Goal: Task Accomplishment & Management: Use online tool/utility

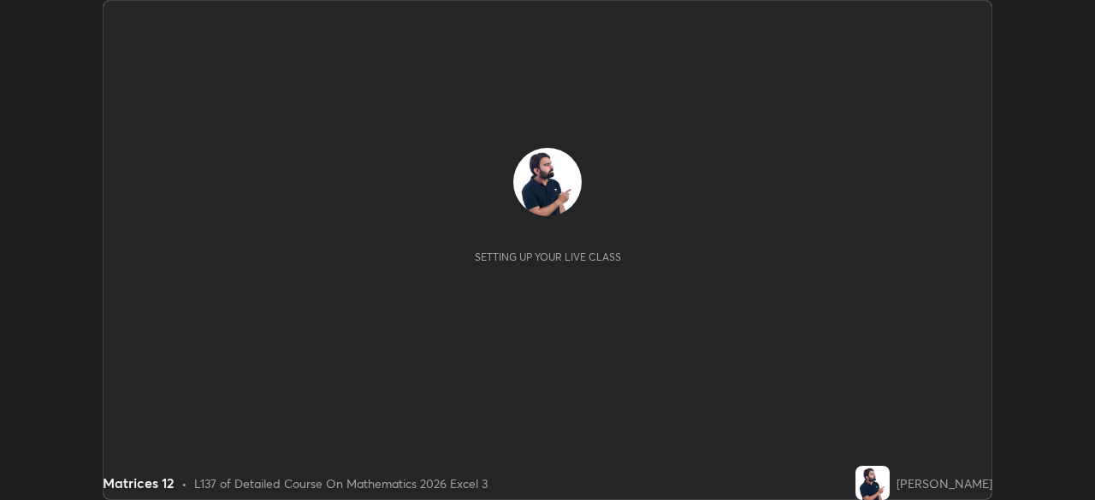
scroll to position [500, 1094]
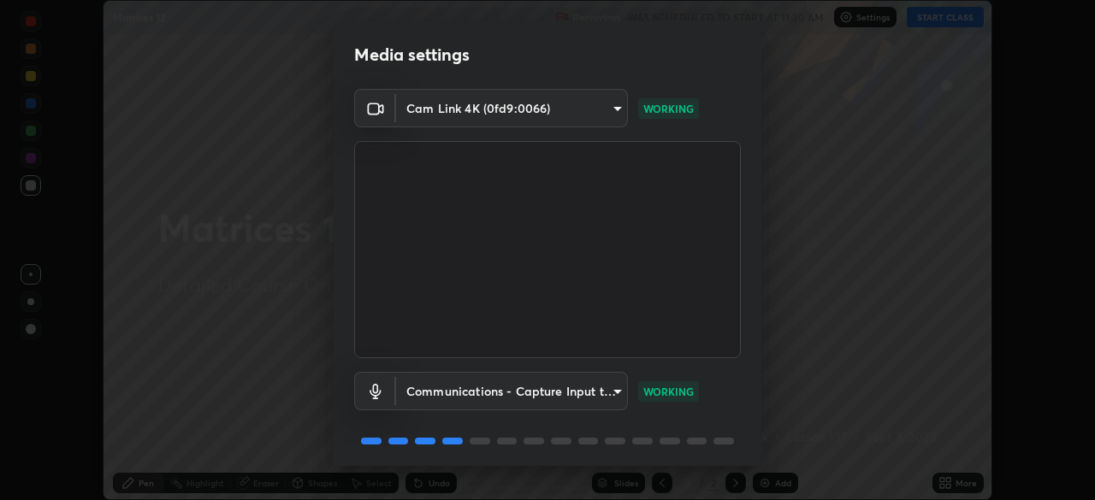
click at [609, 392] on body "Erase all Matrices 12 Recording WAS SCHEDULED TO START AT 11:30 AM Settings STA…" at bounding box center [547, 250] width 1095 height 500
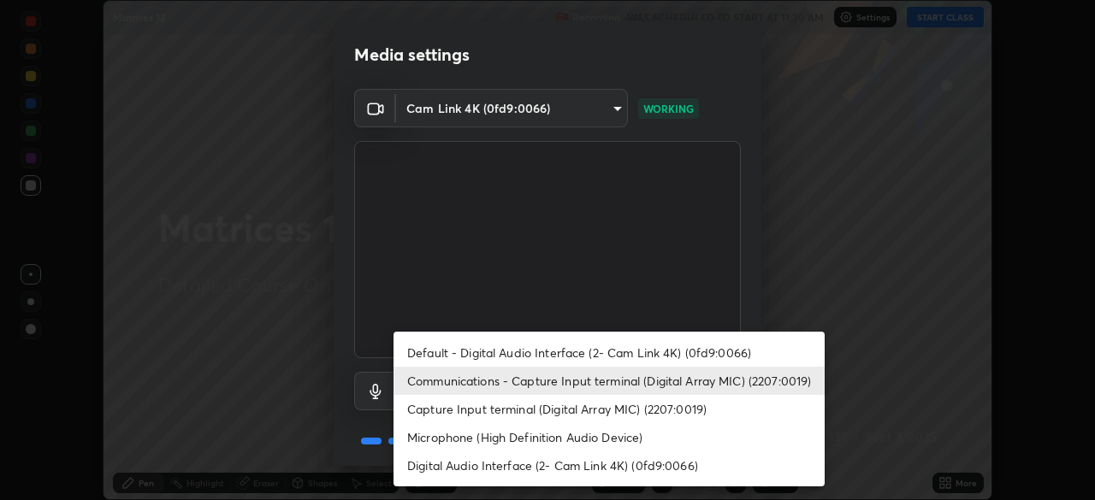
click at [578, 347] on li "Default - Digital Audio Interface (2- Cam Link 4K) (0fd9:0066)" at bounding box center [609, 353] width 431 height 28
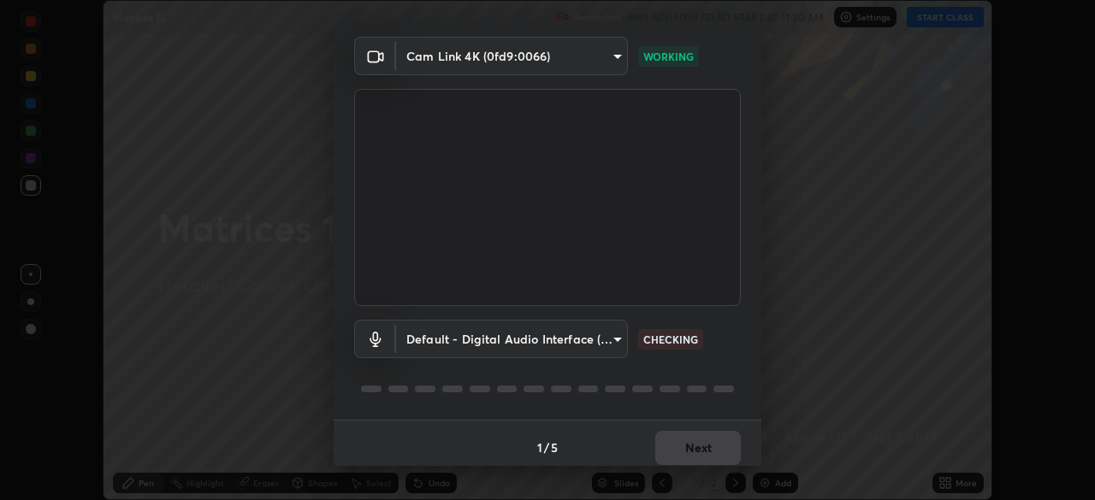
scroll to position [61, 0]
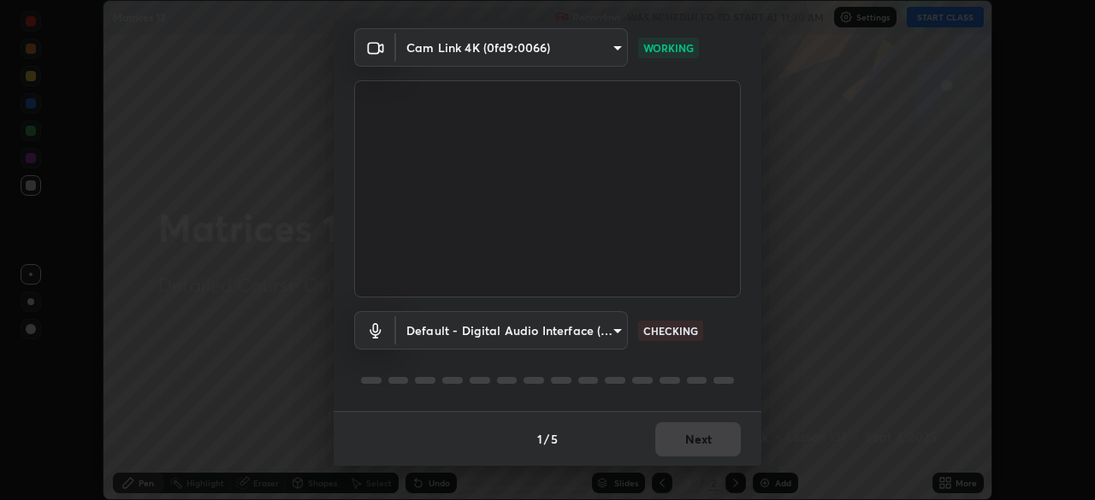
click at [619, 335] on body "Erase all Matrices 12 Recording WAS SCHEDULED TO START AT 11:30 AM Settings STA…" at bounding box center [547, 250] width 1095 height 500
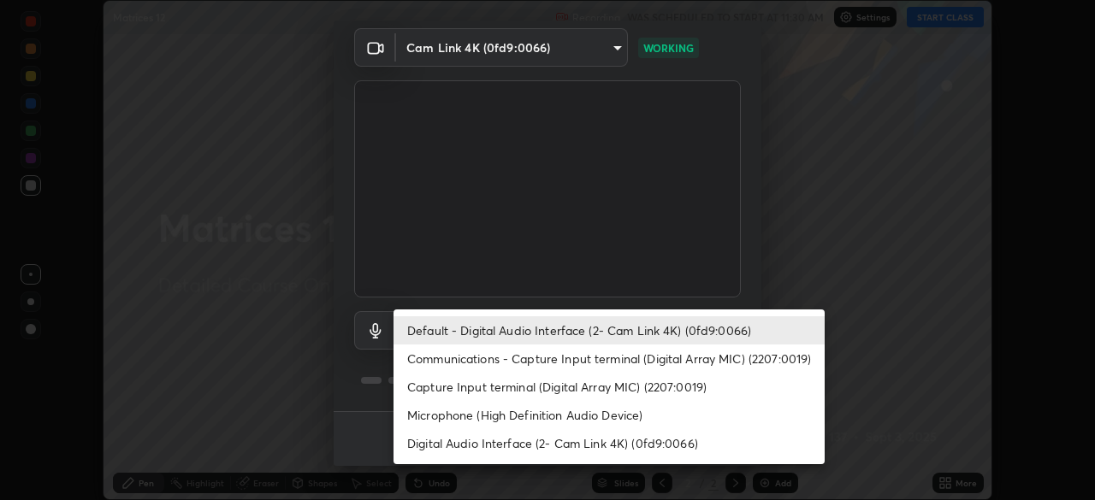
click at [592, 354] on li "Communications - Capture Input terminal (Digital Array MIC) (2207:0019)" at bounding box center [609, 359] width 431 height 28
type input "communications"
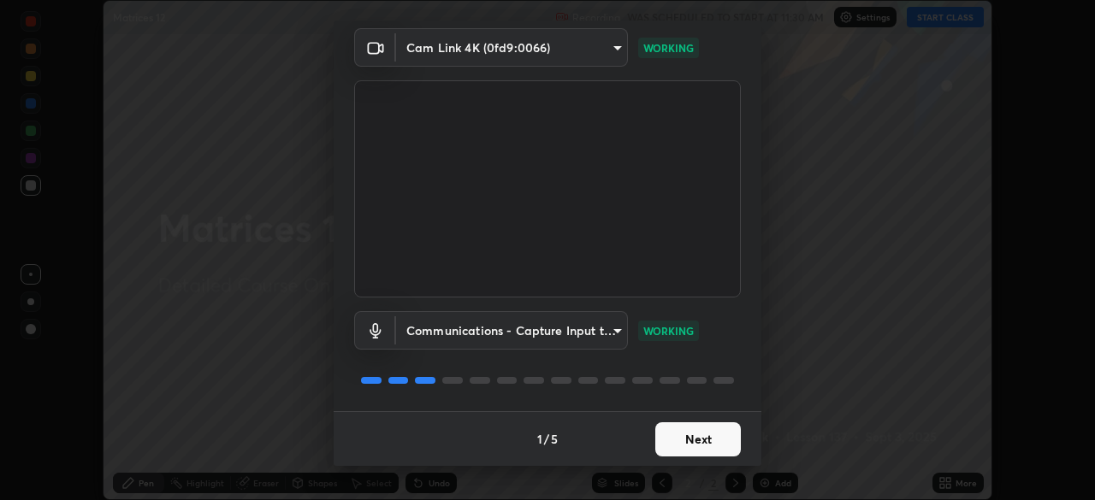
click at [700, 443] on button "Next" at bounding box center [698, 440] width 86 height 34
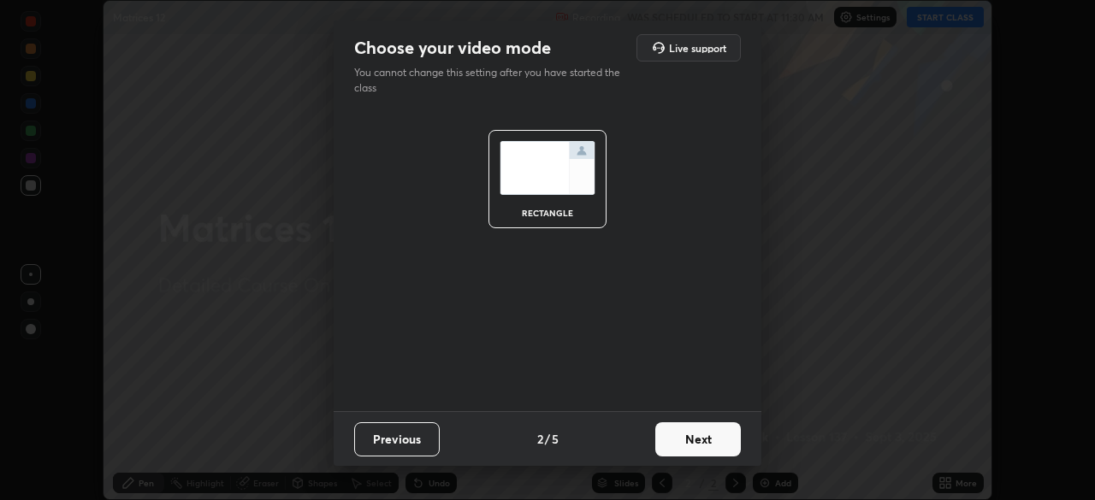
click at [711, 441] on button "Next" at bounding box center [698, 440] width 86 height 34
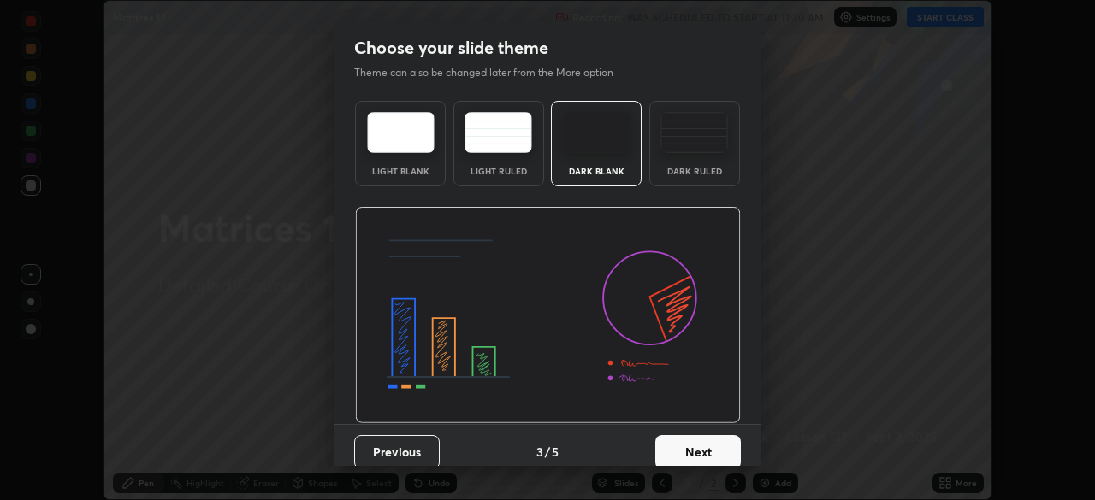
click at [707, 448] on button "Next" at bounding box center [698, 452] width 86 height 34
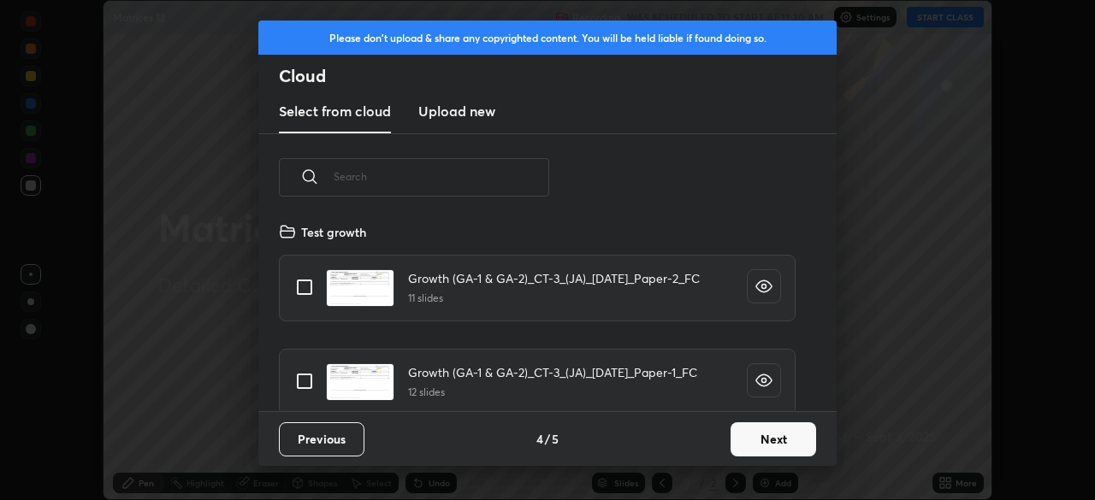
scroll to position [190, 549]
click at [759, 440] on button "Next" at bounding box center [774, 440] width 86 height 34
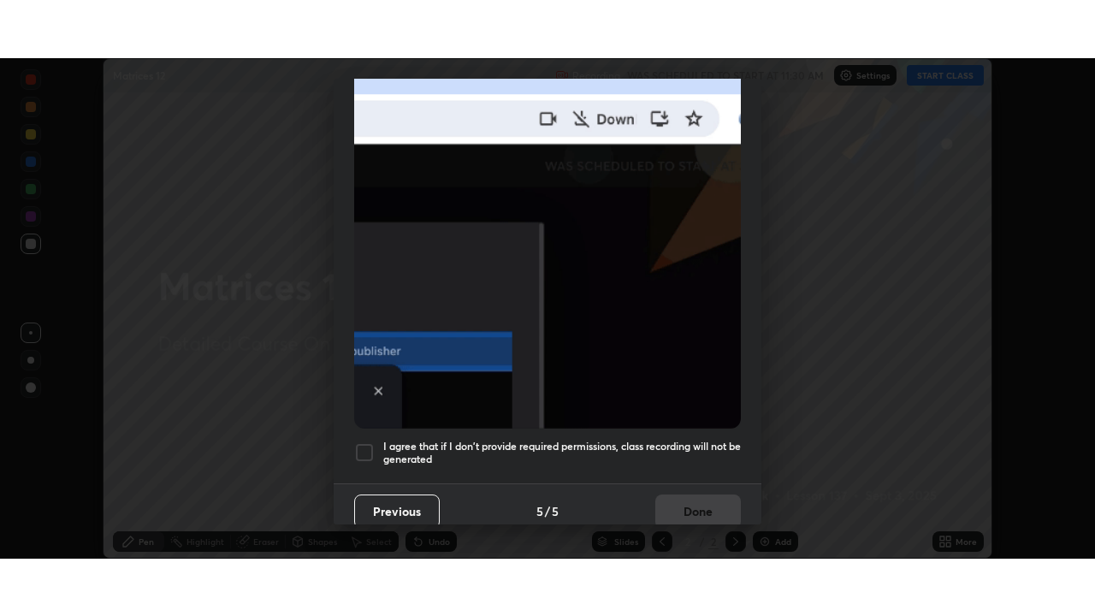
scroll to position [410, 0]
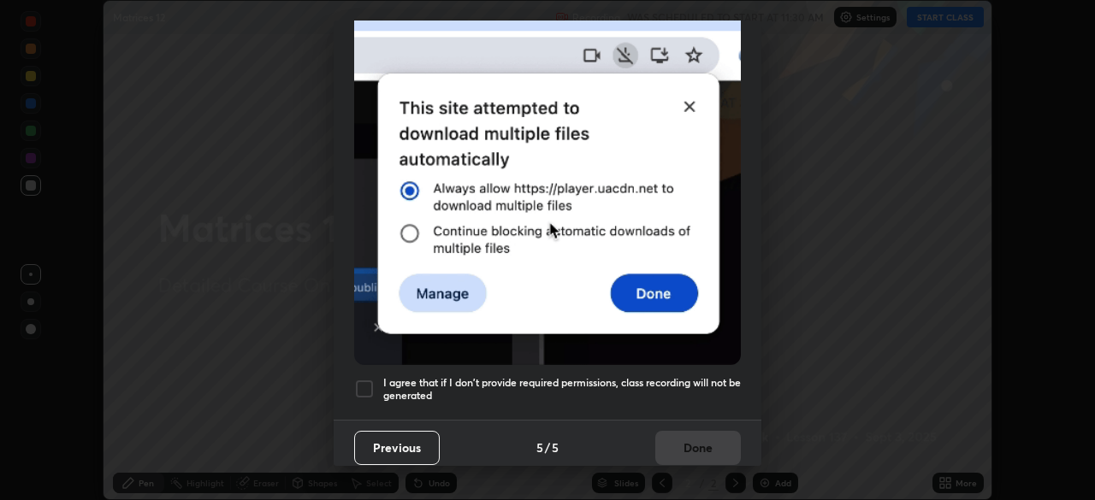
click at [363, 379] on div at bounding box center [364, 389] width 21 height 21
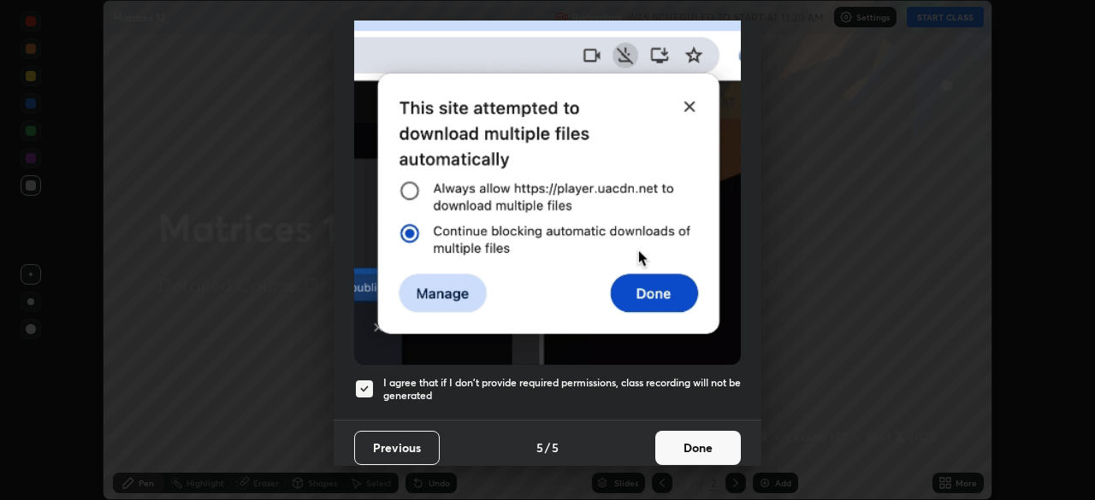
click at [682, 444] on button "Done" at bounding box center [698, 448] width 86 height 34
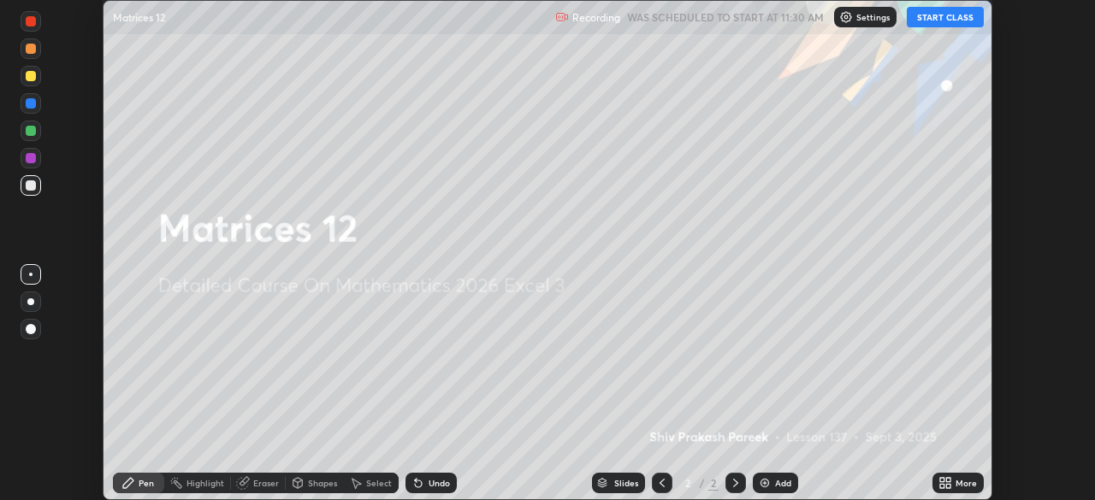
click at [925, 24] on button "START CLASS" at bounding box center [945, 17] width 77 height 21
click at [780, 474] on div "Add" at bounding box center [775, 483] width 45 height 21
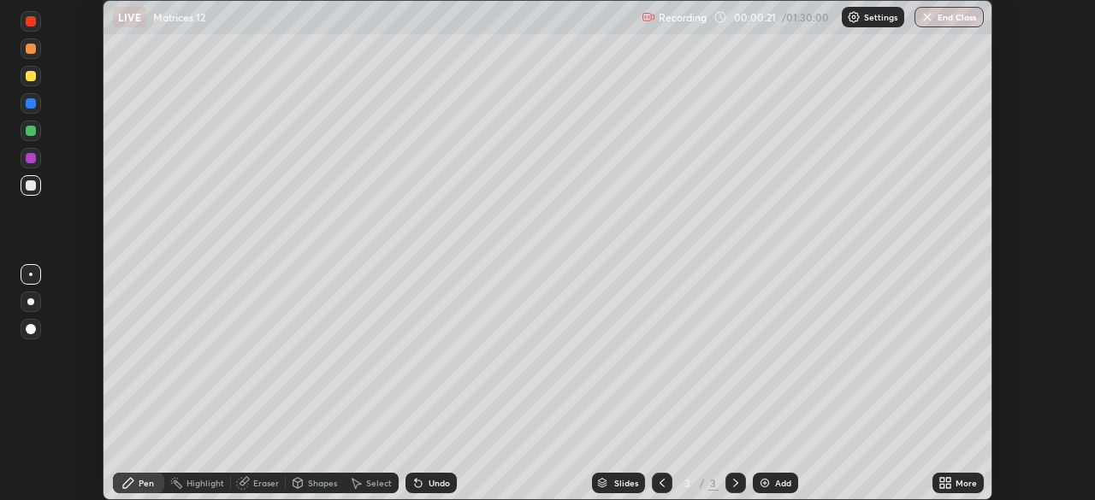
click at [948, 480] on icon at bounding box center [948, 480] width 4 height 4
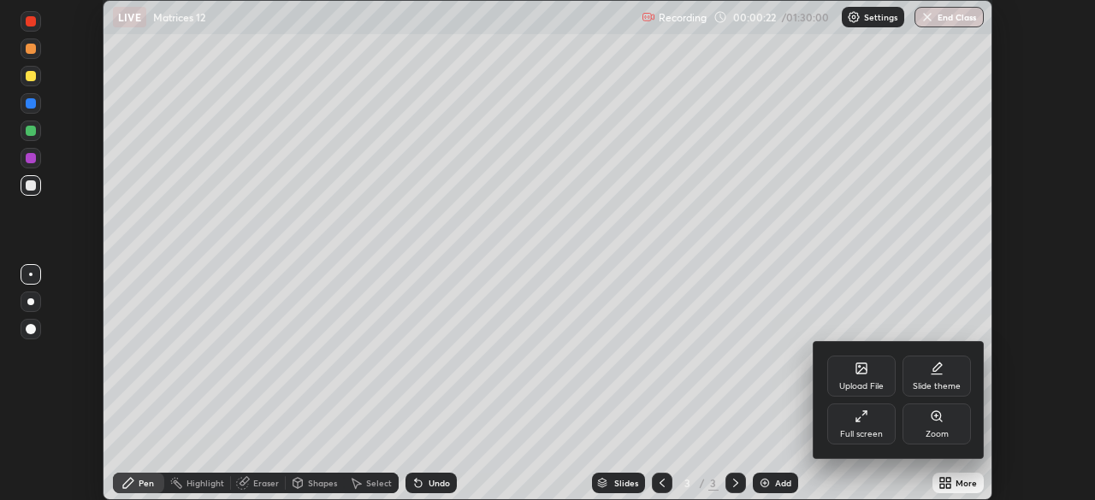
click at [926, 453] on div at bounding box center [547, 250] width 1095 height 500
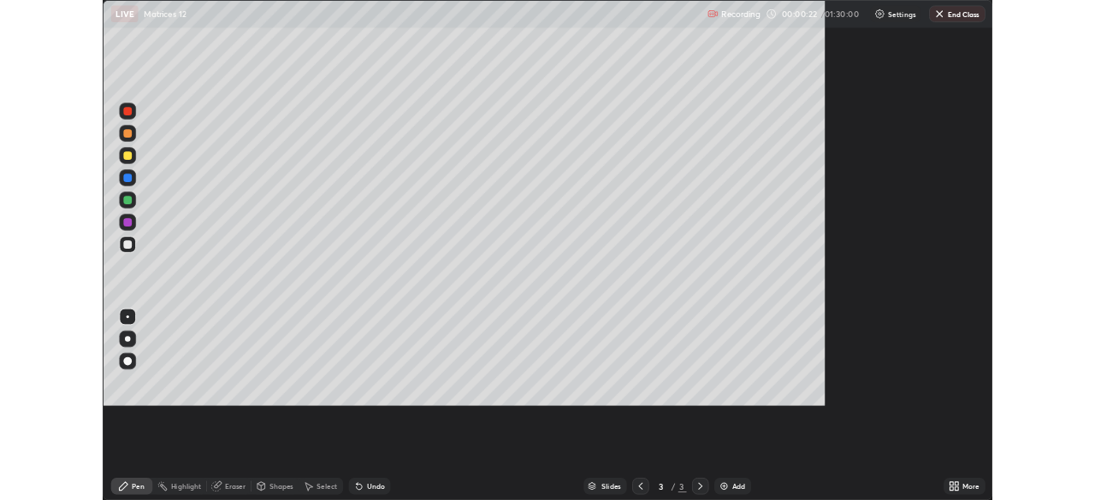
scroll to position [616, 1095]
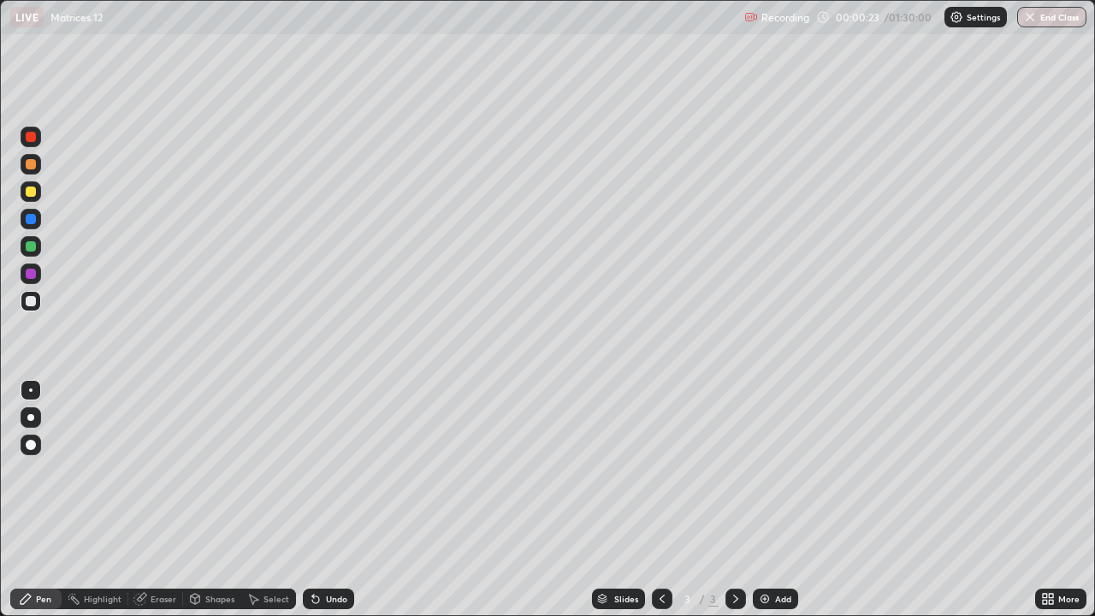
click at [1054, 500] on icon at bounding box center [1048, 599] width 14 height 14
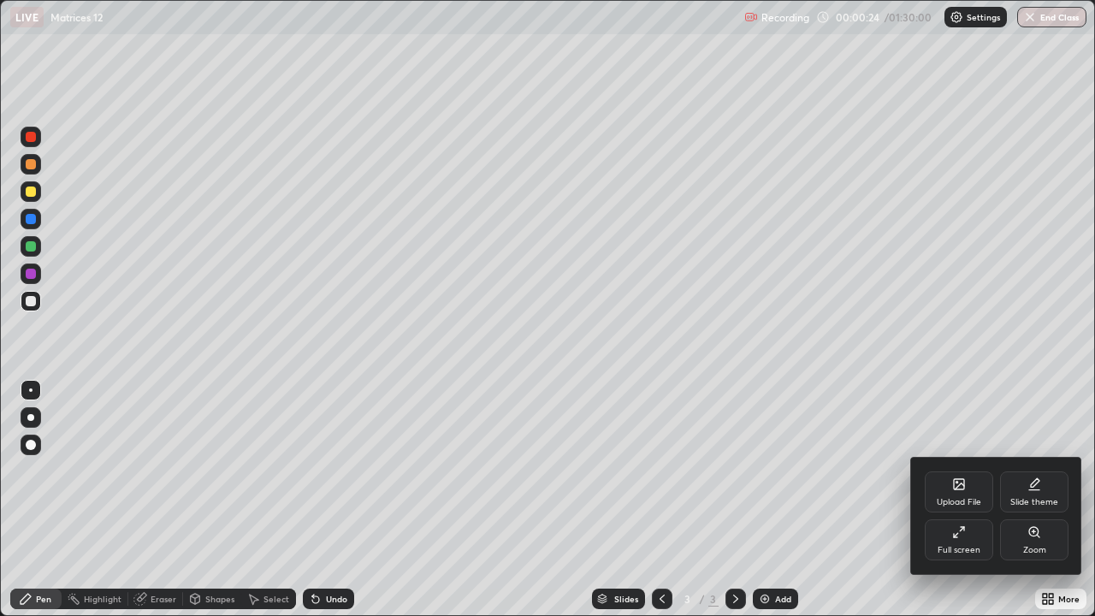
click at [1021, 488] on div "Slide theme" at bounding box center [1034, 491] width 68 height 41
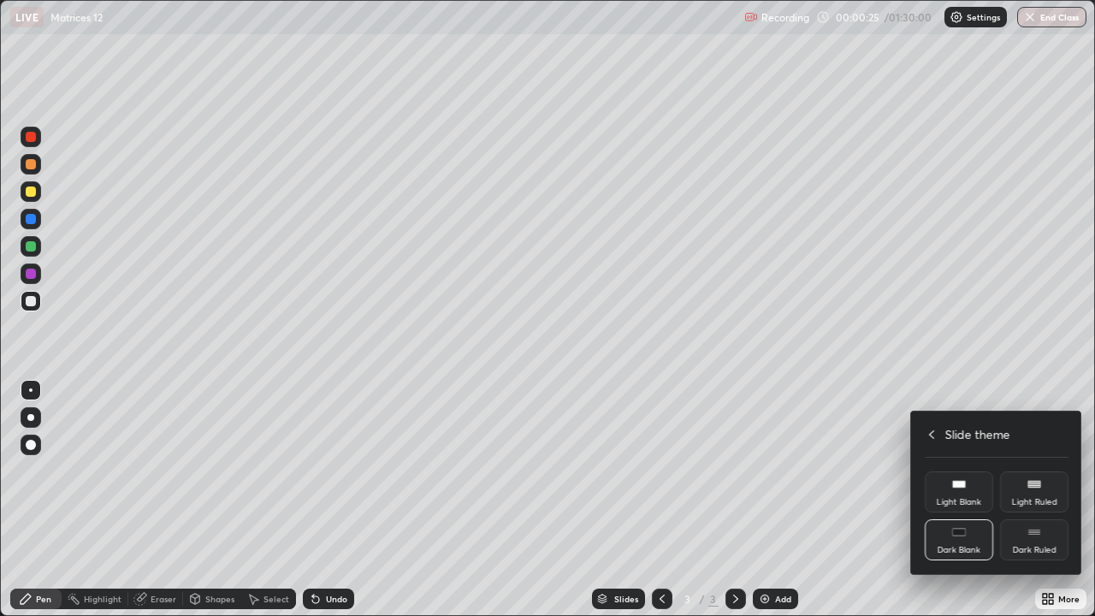
click at [1026, 500] on div "Dark Ruled" at bounding box center [1034, 539] width 68 height 41
click at [861, 500] on div at bounding box center [547, 308] width 1095 height 616
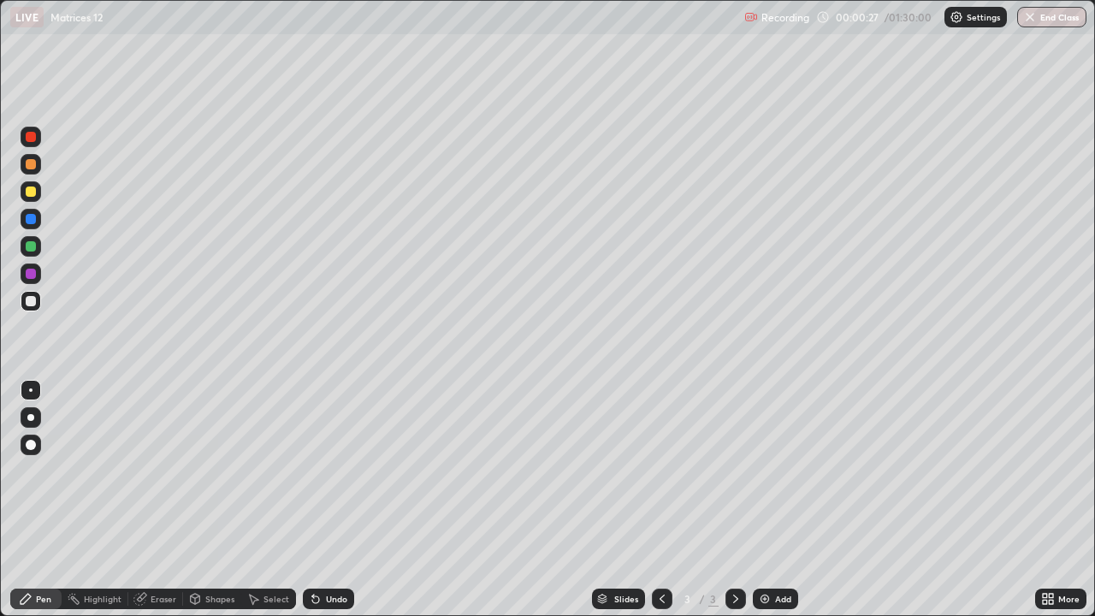
click at [785, 500] on div "Add" at bounding box center [783, 599] width 16 height 9
click at [29, 247] on div at bounding box center [31, 246] width 10 height 10
click at [334, 500] on div "Undo" at bounding box center [336, 599] width 21 height 9
click at [337, 500] on div "Undo" at bounding box center [328, 599] width 51 height 21
click at [337, 500] on div "Undo" at bounding box center [336, 599] width 21 height 9
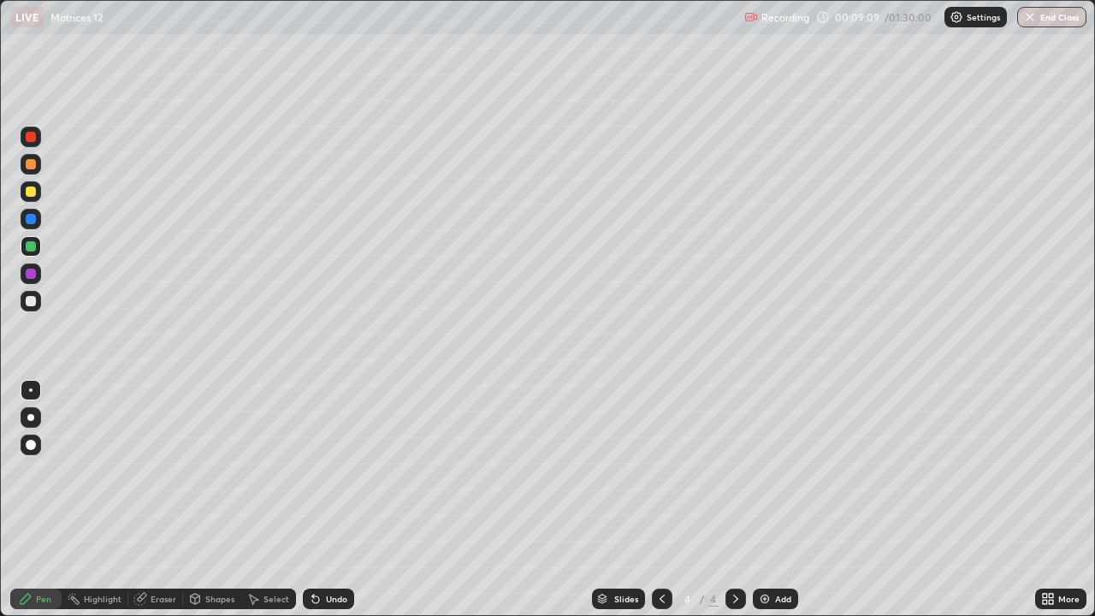
click at [336, 500] on div "Undo" at bounding box center [336, 599] width 21 height 9
click at [333, 500] on div "Undo" at bounding box center [336, 599] width 21 height 9
click at [332, 500] on div "Undo" at bounding box center [336, 599] width 21 height 9
click at [340, 500] on div "Undo" at bounding box center [328, 599] width 51 height 21
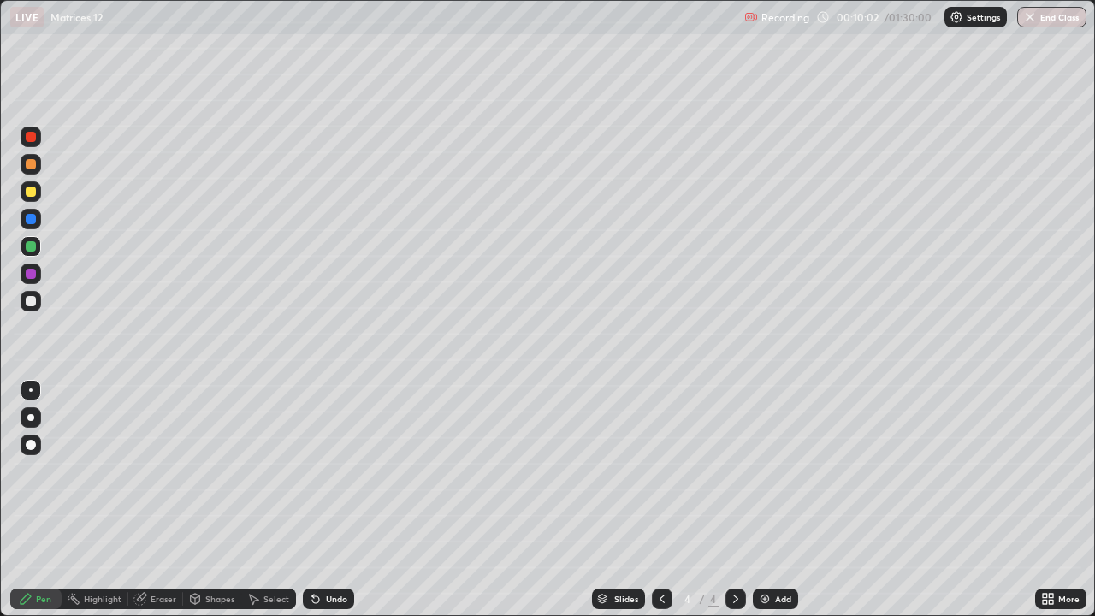
click at [337, 500] on div "Undo" at bounding box center [336, 599] width 21 height 9
click at [336, 500] on div "Undo" at bounding box center [336, 599] width 21 height 9
click at [335, 500] on div "Undo" at bounding box center [336, 599] width 21 height 9
click at [334, 500] on div "Undo" at bounding box center [336, 599] width 21 height 9
click at [336, 500] on div "Undo" at bounding box center [336, 599] width 21 height 9
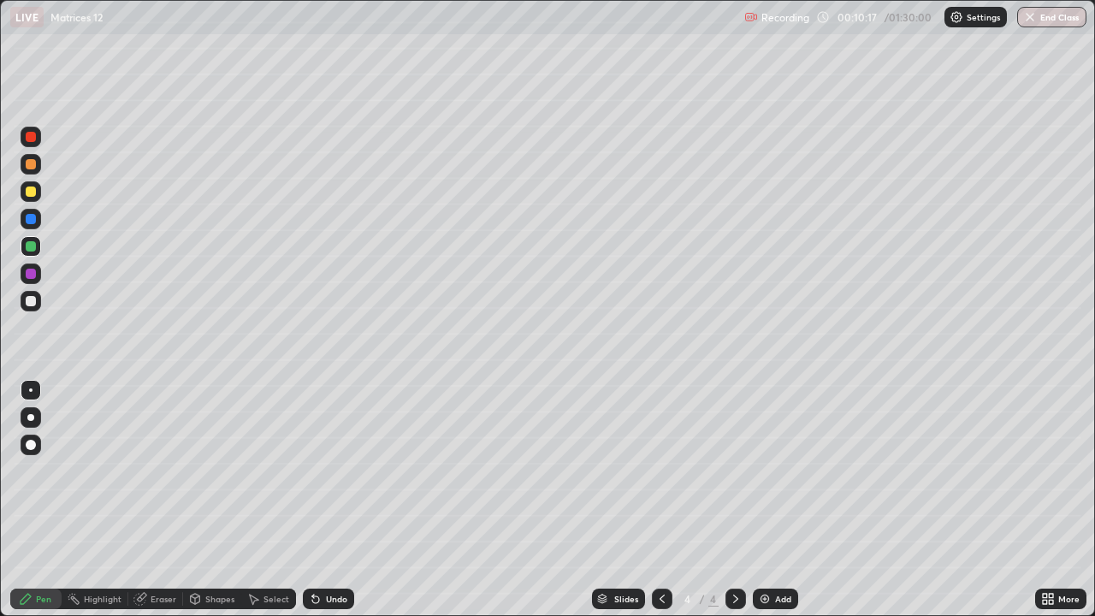
click at [334, 500] on div "Undo" at bounding box center [336, 599] width 21 height 9
click at [335, 500] on div "Undo" at bounding box center [336, 599] width 21 height 9
click at [334, 500] on div "Undo" at bounding box center [336, 599] width 21 height 9
click at [164, 500] on div "Eraser" at bounding box center [155, 599] width 55 height 21
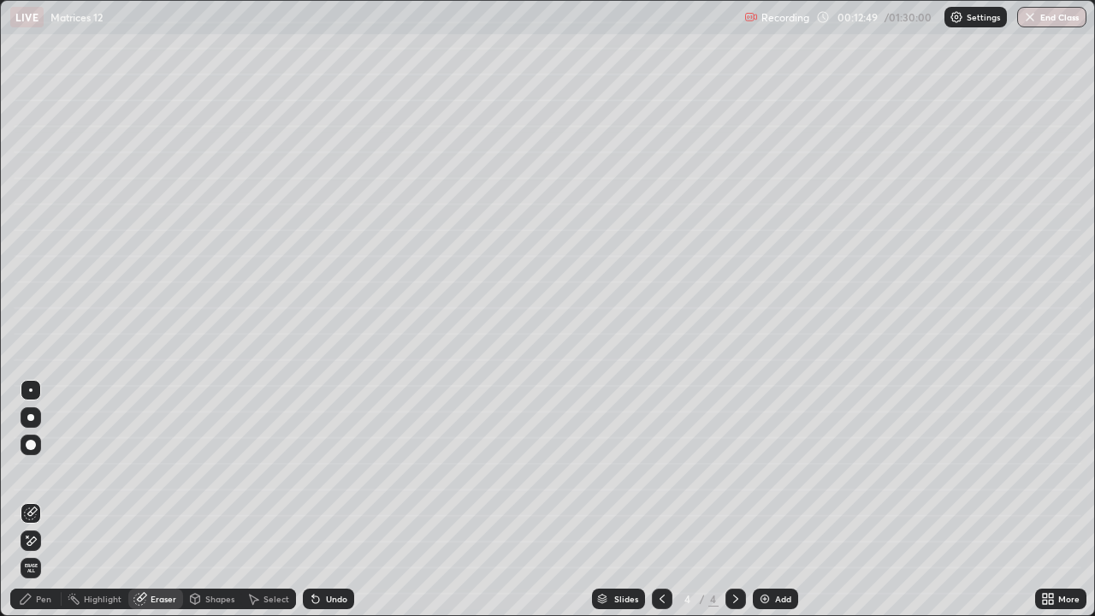
click at [52, 500] on div "Pen" at bounding box center [35, 599] width 51 height 21
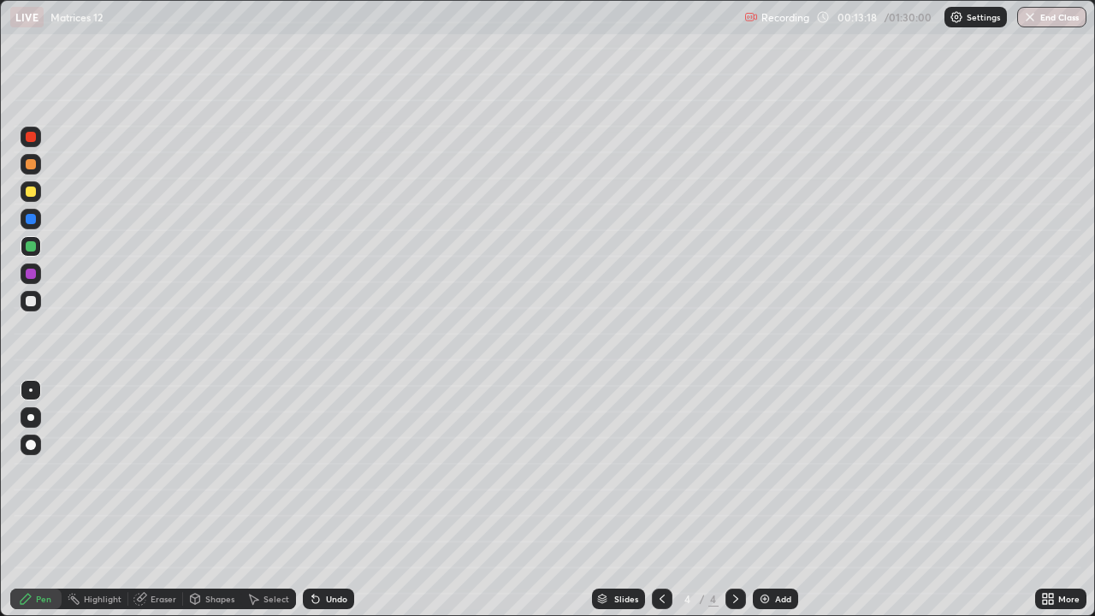
click at [157, 500] on div "Eraser" at bounding box center [164, 599] width 26 height 9
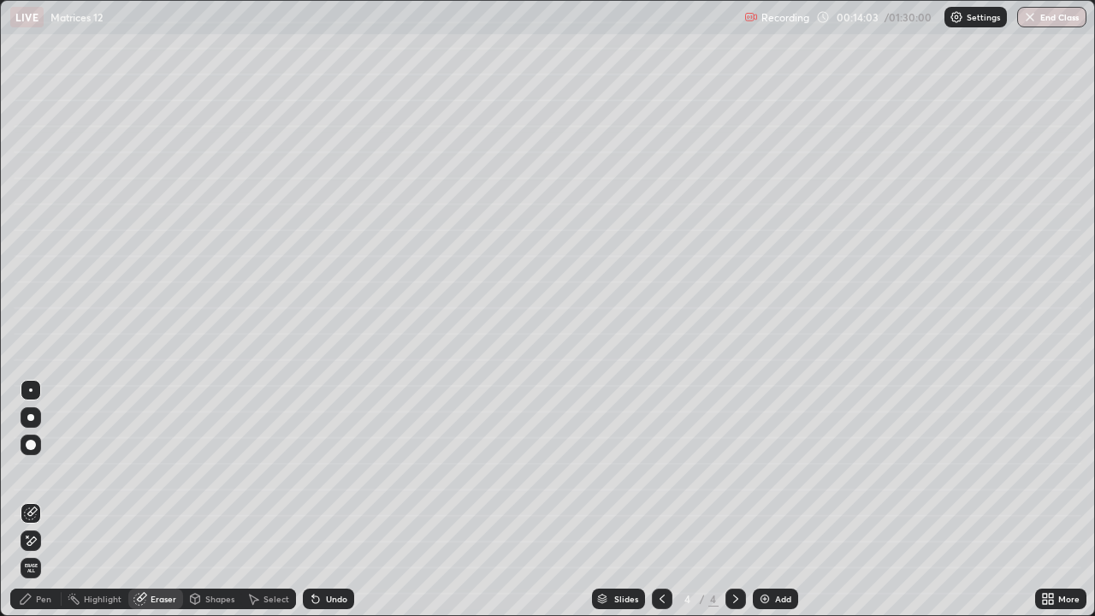
click at [45, 500] on div "Pen" at bounding box center [43, 599] width 15 height 9
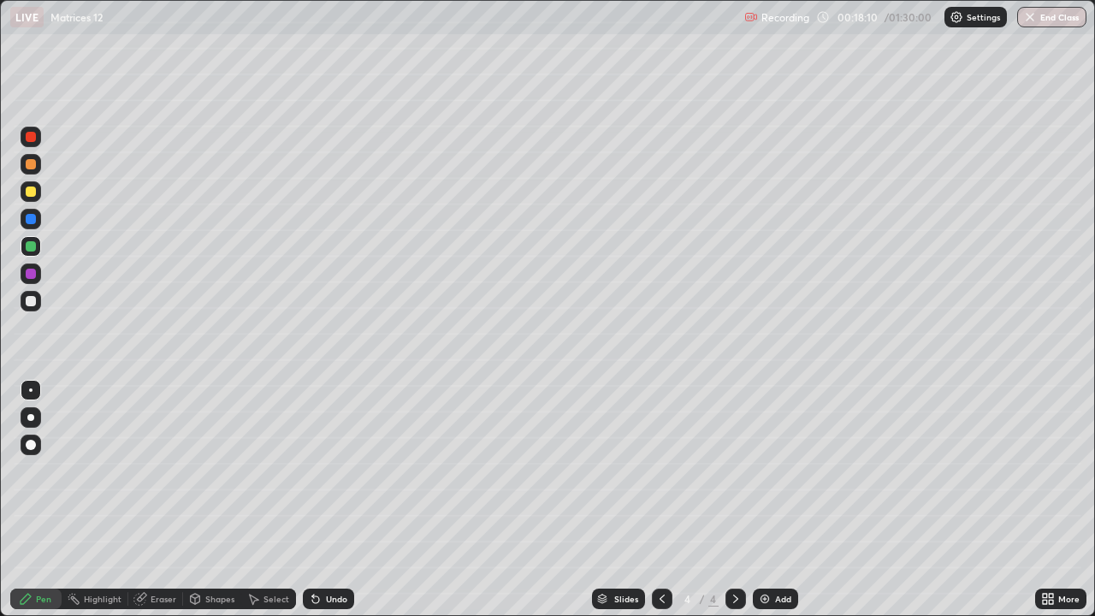
click at [772, 500] on div "Add" at bounding box center [775, 599] width 45 height 21
click at [776, 500] on div "Add" at bounding box center [783, 599] width 16 height 9
click at [33, 277] on div at bounding box center [31, 274] width 10 height 10
click at [776, 500] on div "Add" at bounding box center [783, 599] width 16 height 9
click at [33, 299] on div at bounding box center [31, 301] width 10 height 10
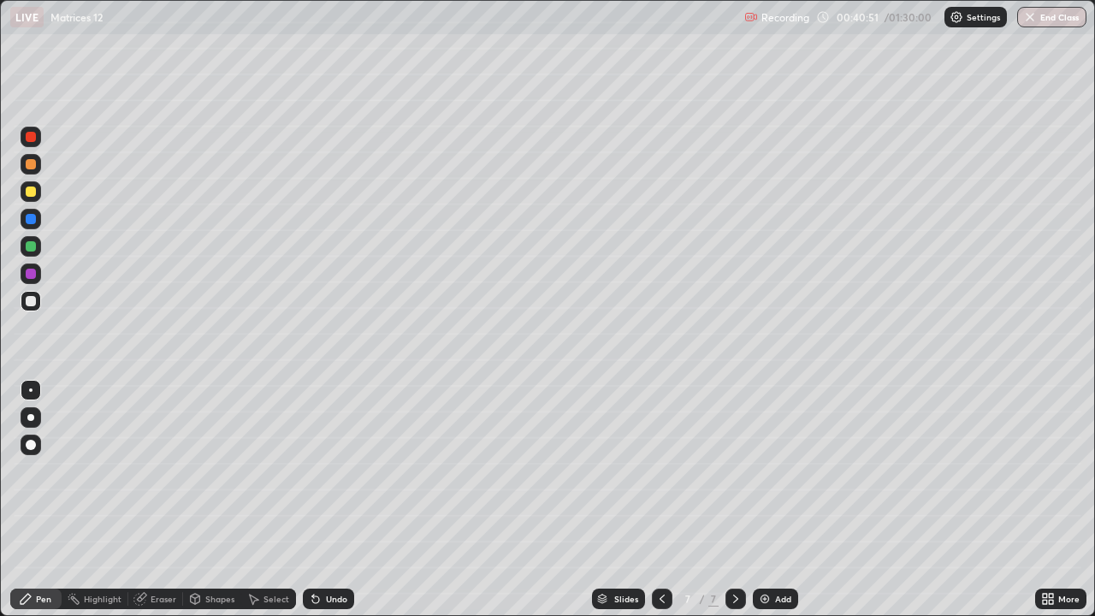
click at [317, 500] on div "Undo" at bounding box center [328, 599] width 51 height 21
click at [308, 500] on div "Undo" at bounding box center [328, 599] width 51 height 21
click at [309, 500] on icon at bounding box center [316, 599] width 14 height 14
click at [305, 500] on div "Undo" at bounding box center [328, 599] width 51 height 21
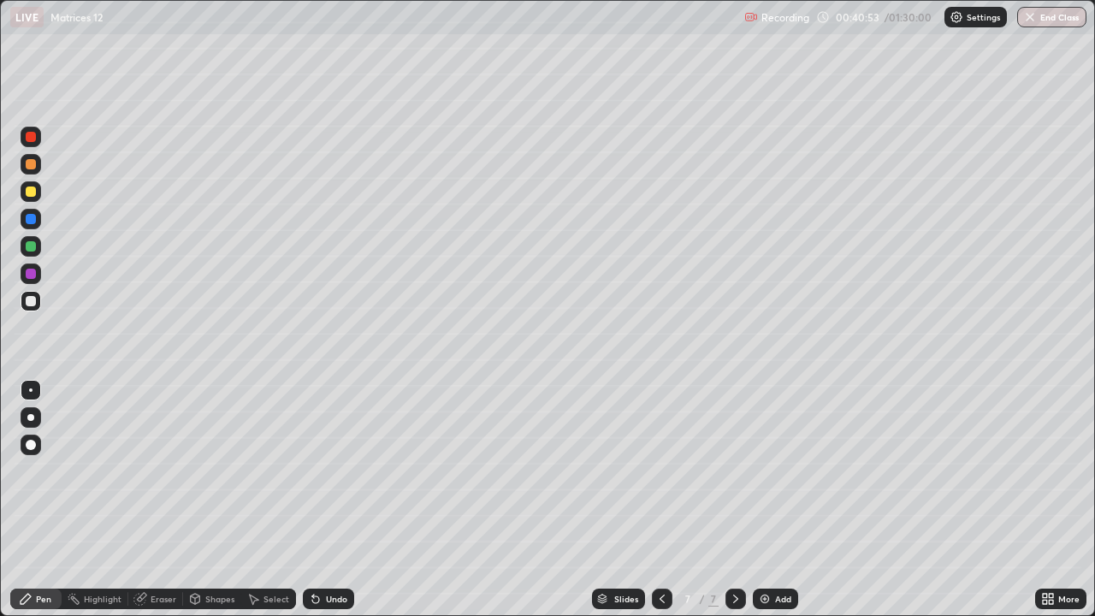
click at [312, 500] on icon at bounding box center [315, 599] width 7 height 7
click at [303, 500] on div "Undo" at bounding box center [328, 599] width 51 height 21
click at [312, 500] on icon at bounding box center [315, 599] width 7 height 7
click at [335, 500] on div "Undo" at bounding box center [328, 599] width 51 height 21
click at [27, 244] on div at bounding box center [31, 246] width 10 height 10
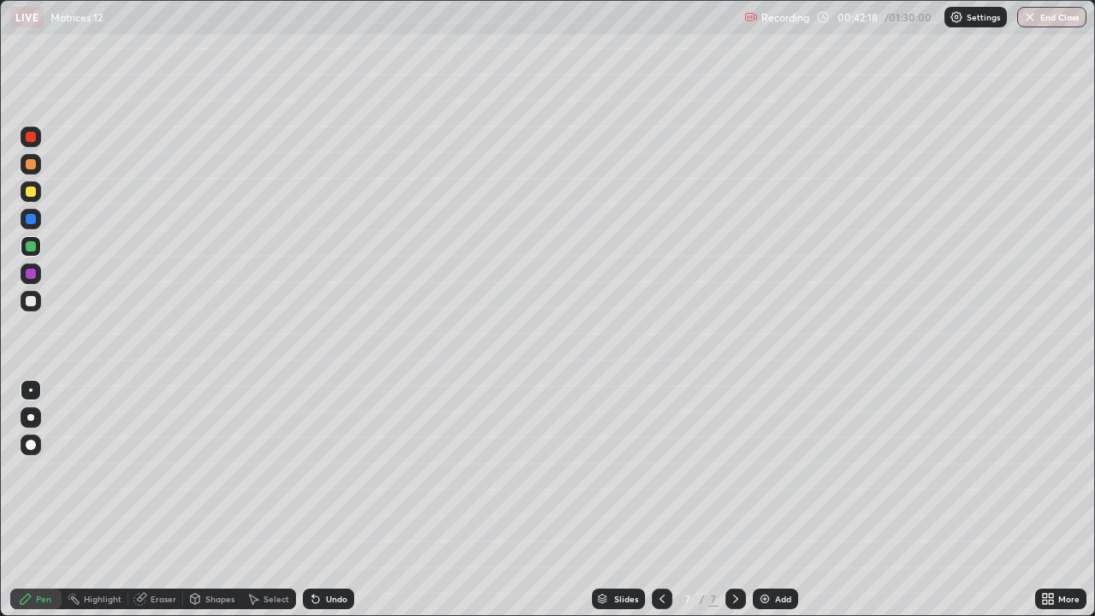
click at [326, 500] on div "Undo" at bounding box center [336, 599] width 21 height 9
click at [35, 302] on div at bounding box center [31, 301] width 10 height 10
click at [324, 500] on div "Undo" at bounding box center [328, 599] width 51 height 21
click at [322, 500] on div "Undo" at bounding box center [328, 599] width 51 height 21
click at [323, 500] on div "Undo" at bounding box center [328, 599] width 51 height 21
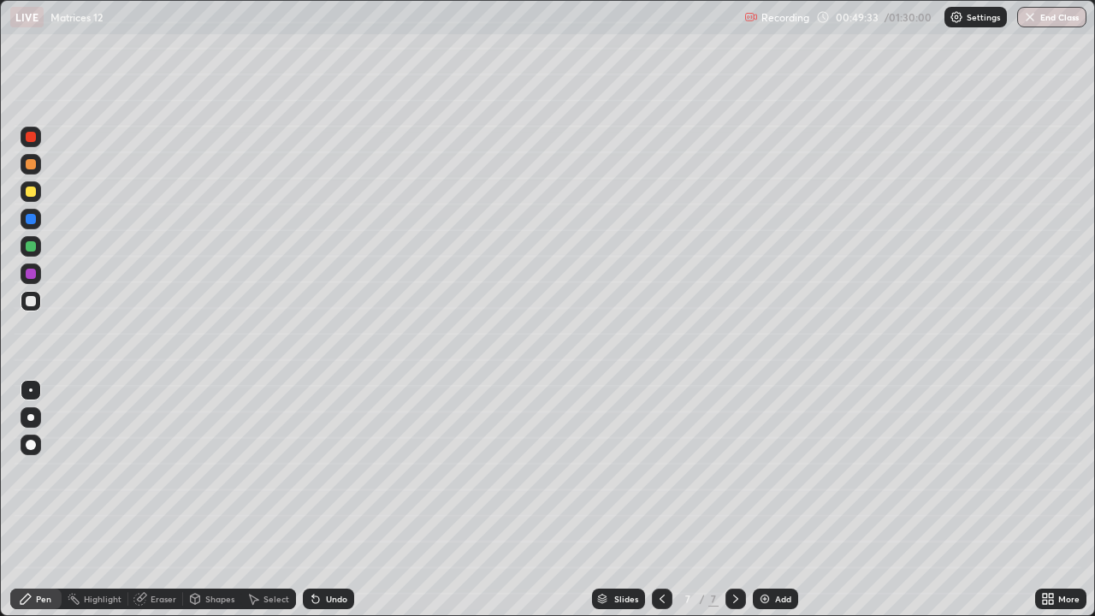
click at [324, 500] on div "Undo" at bounding box center [328, 599] width 51 height 21
click at [317, 500] on icon at bounding box center [316, 599] width 14 height 14
click at [762, 500] on img at bounding box center [765, 599] width 14 height 14
click at [659, 500] on icon at bounding box center [662, 599] width 14 height 14
click at [734, 500] on icon at bounding box center [736, 599] width 14 height 14
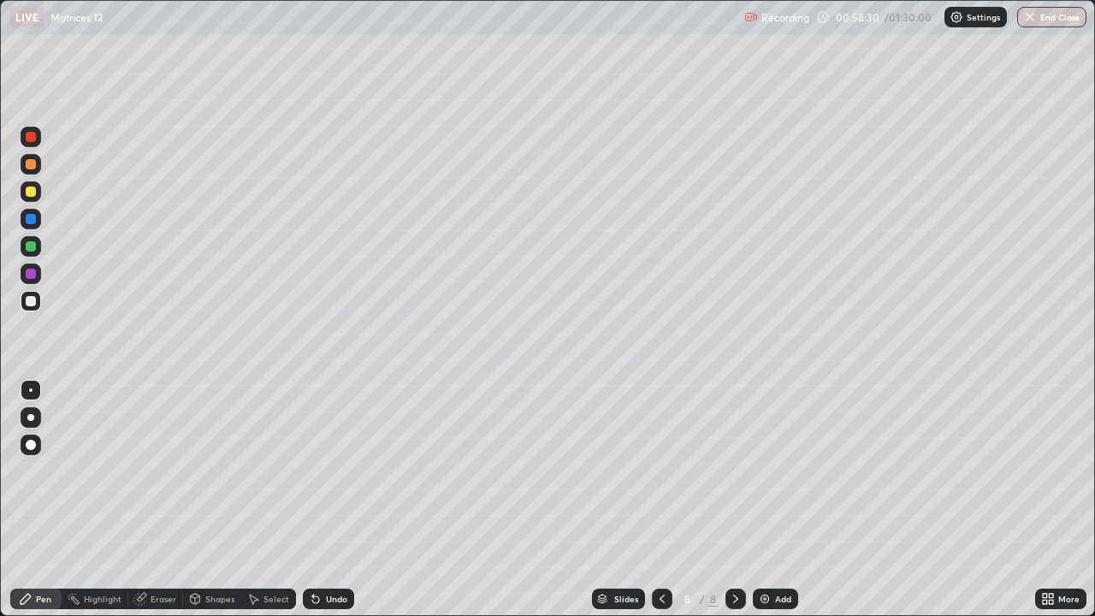
click at [205, 500] on div "Shapes" at bounding box center [219, 599] width 29 height 9
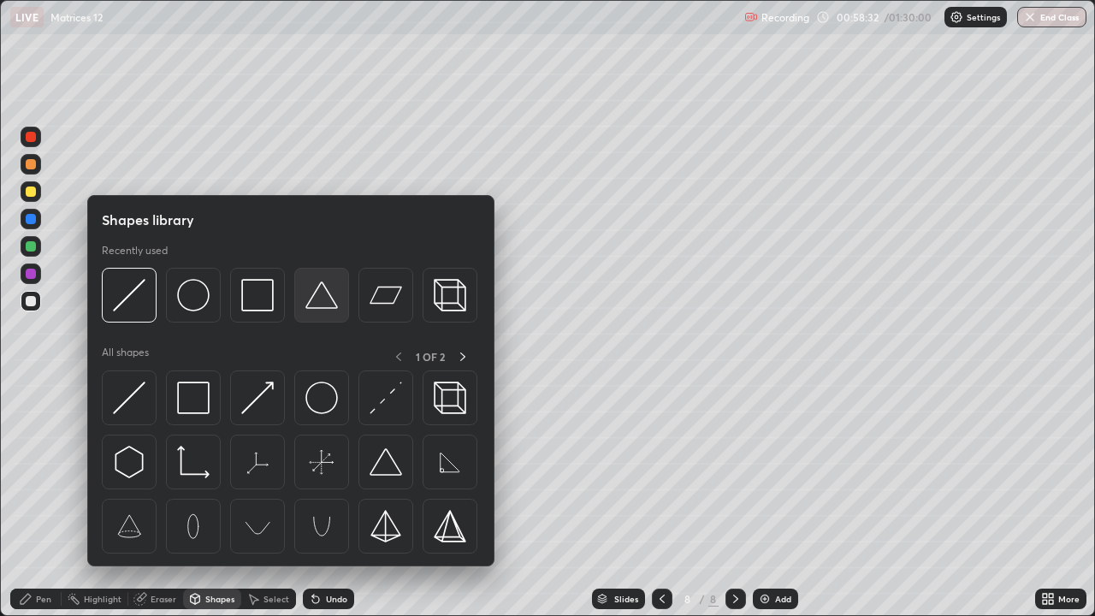
click at [317, 317] on div at bounding box center [321, 295] width 55 height 55
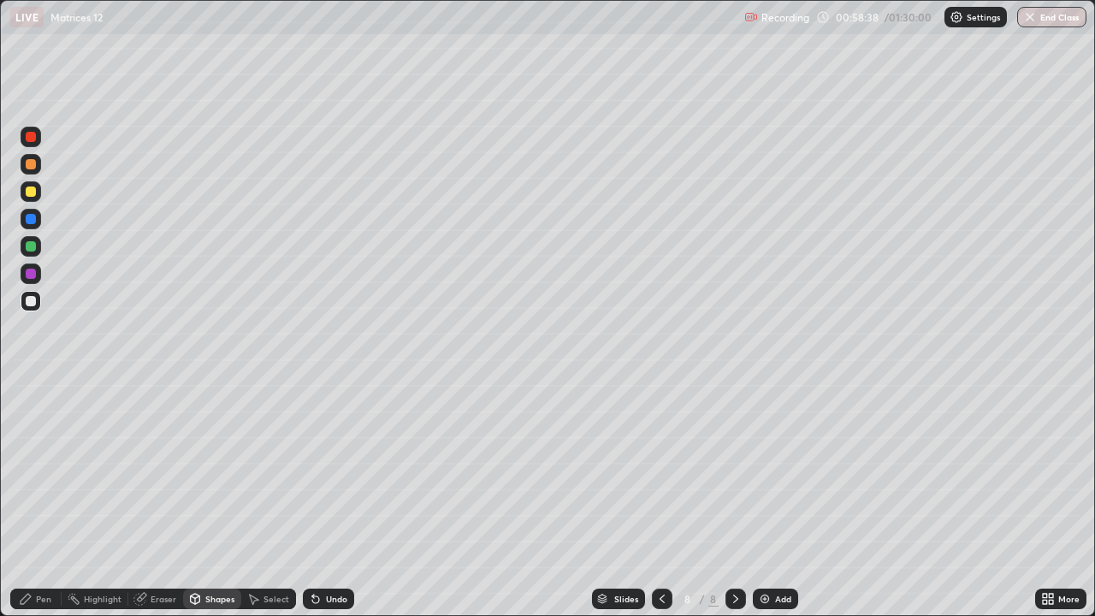
click at [48, 500] on div "Pen" at bounding box center [43, 599] width 15 height 9
click at [33, 246] on div at bounding box center [31, 246] width 10 height 10
click at [660, 500] on icon at bounding box center [662, 599] width 14 height 14
click at [726, 500] on div at bounding box center [735, 599] width 21 height 21
click at [345, 500] on div "Undo" at bounding box center [328, 599] width 51 height 21
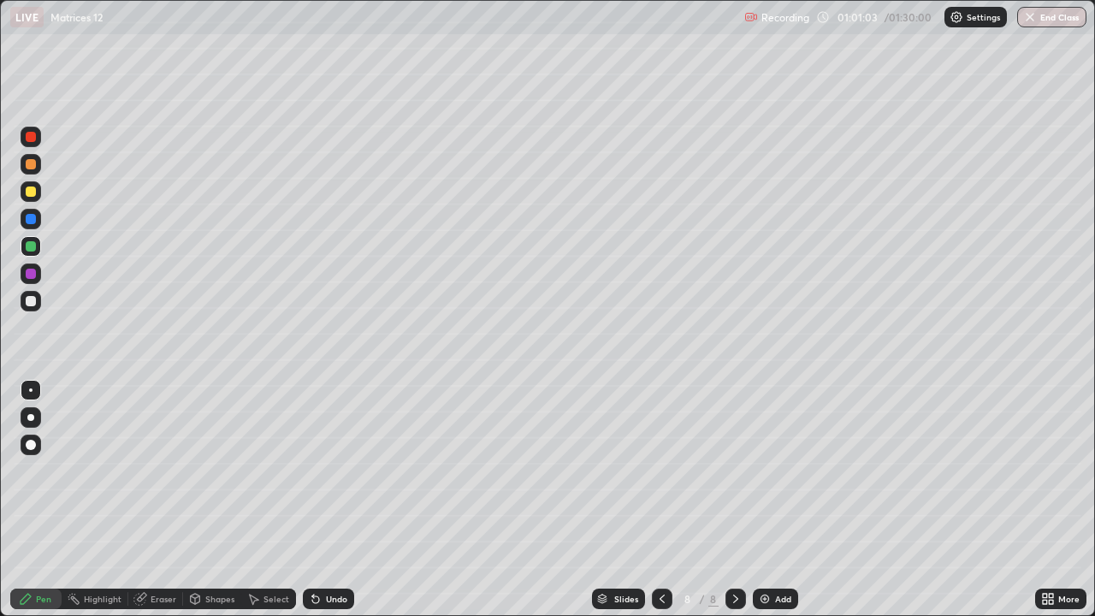
click at [344, 500] on div "Undo" at bounding box center [336, 599] width 21 height 9
click at [339, 500] on div "Undo" at bounding box center [336, 599] width 21 height 9
click at [33, 247] on div at bounding box center [31, 246] width 10 height 10
click at [205, 500] on div "Shapes" at bounding box center [219, 599] width 29 height 9
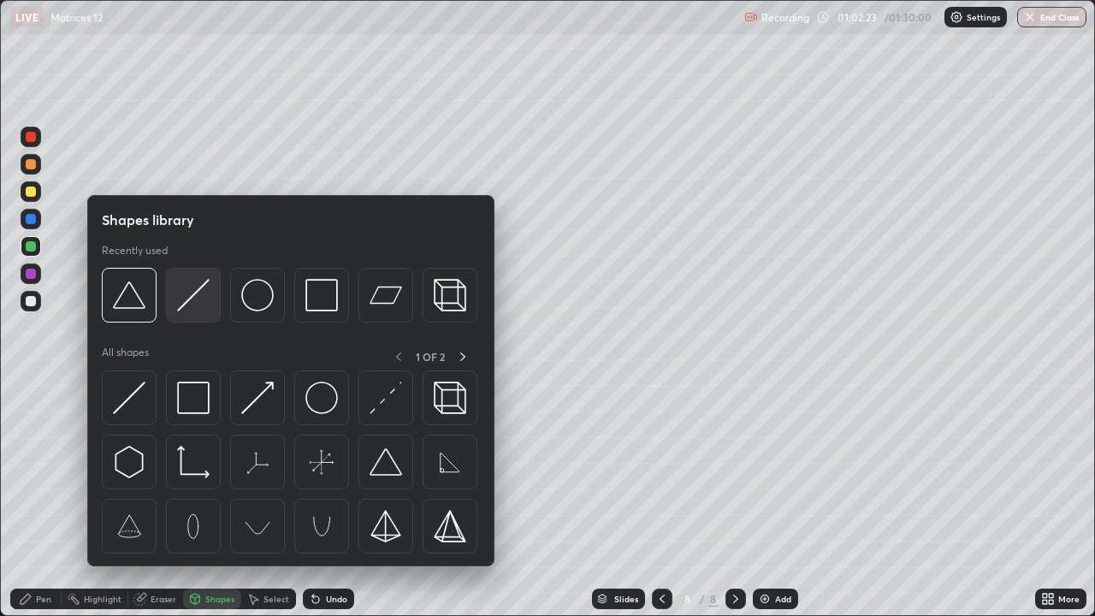
click at [188, 303] on img at bounding box center [193, 295] width 33 height 33
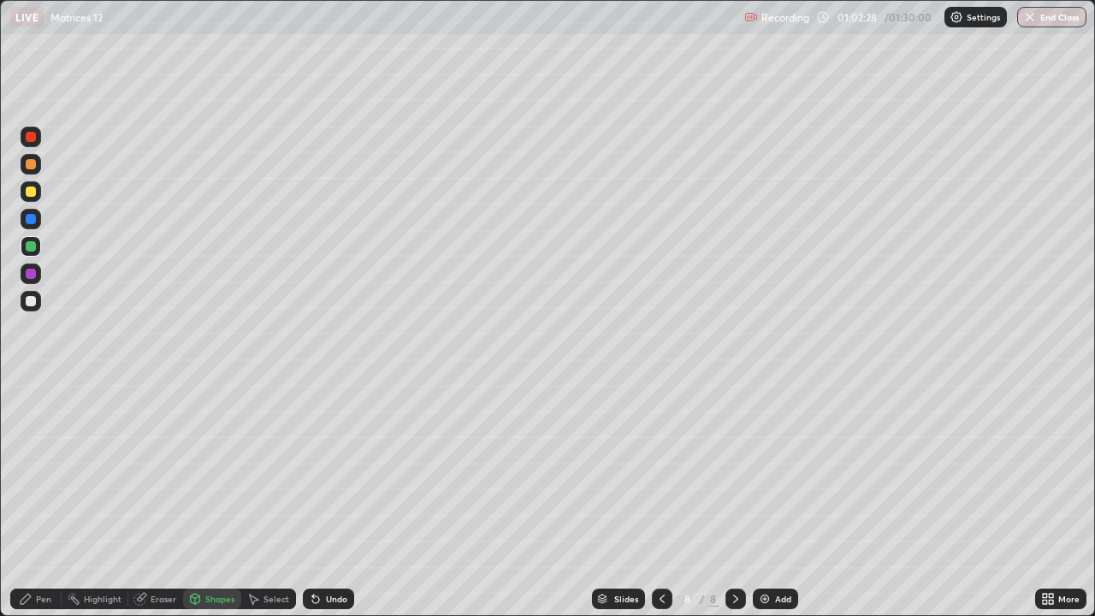
click at [32, 311] on div at bounding box center [31, 301] width 21 height 21
click at [331, 500] on div "Undo" at bounding box center [328, 599] width 51 height 21
click at [37, 500] on div "Pen" at bounding box center [43, 599] width 15 height 9
click at [349, 500] on div "Undo" at bounding box center [325, 599] width 58 height 34
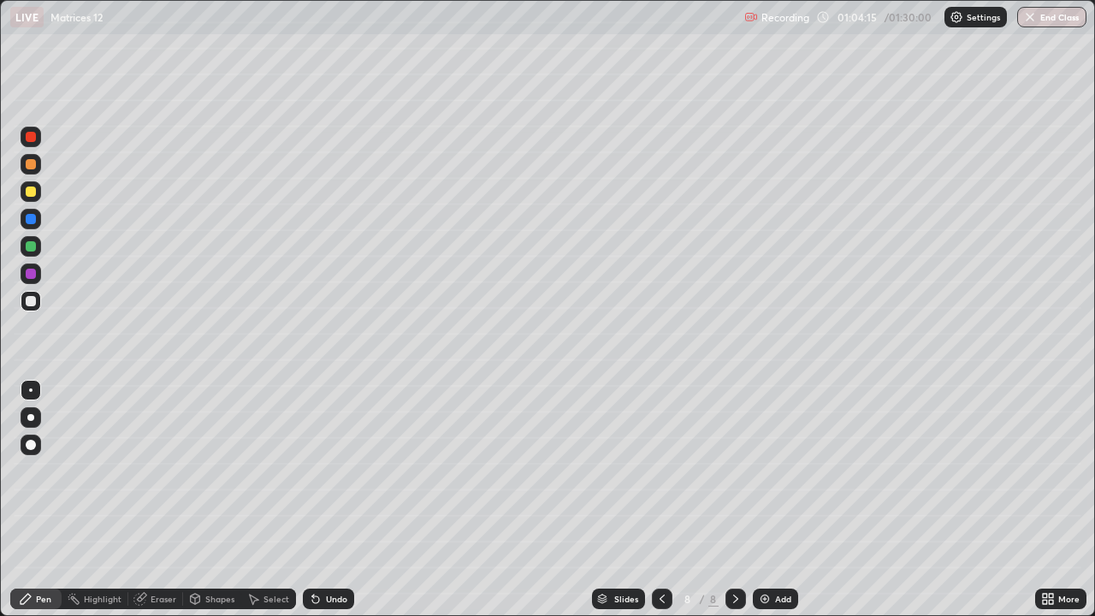
click at [275, 500] on div "Select" at bounding box center [276, 599] width 26 height 9
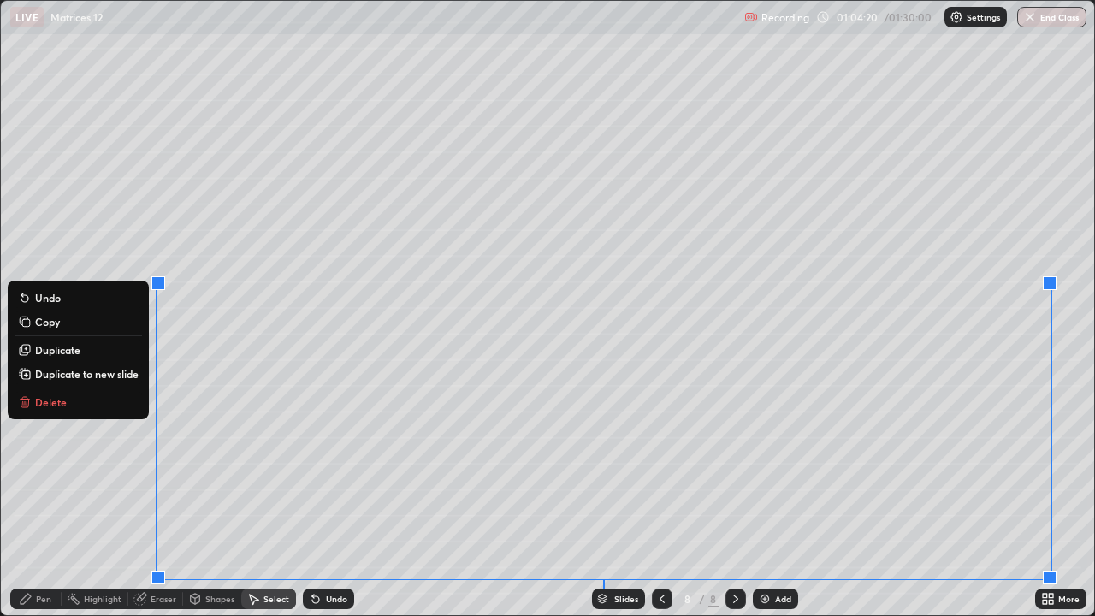
click at [115, 374] on p "Duplicate to new slide" at bounding box center [87, 374] width 104 height 14
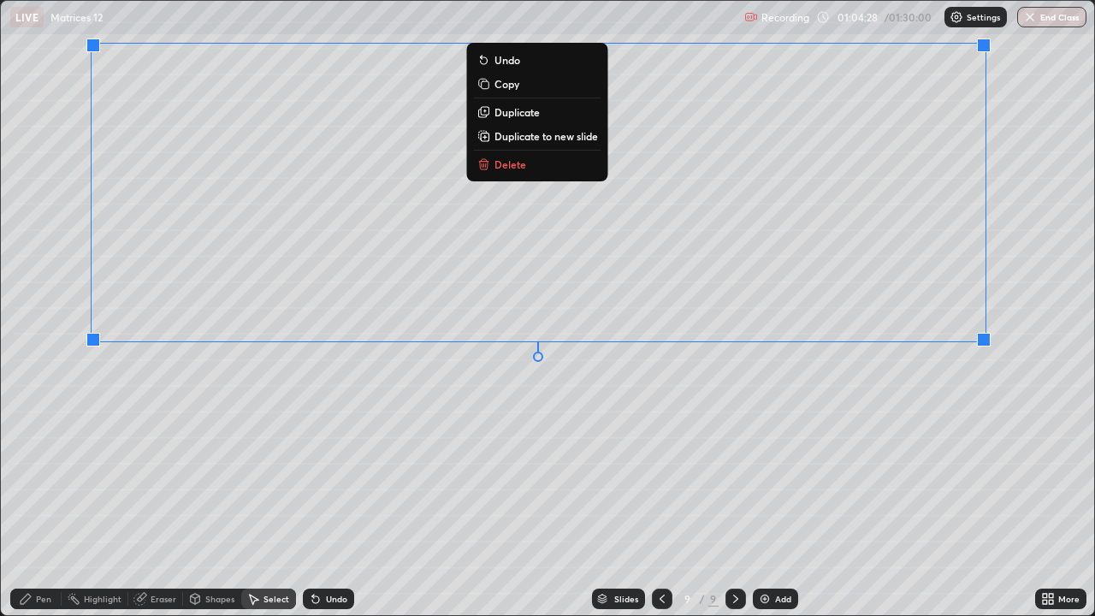
click at [690, 451] on div "0 ° Undo Copy Duplicate Duplicate to new slide Delete" at bounding box center [547, 308] width 1093 height 614
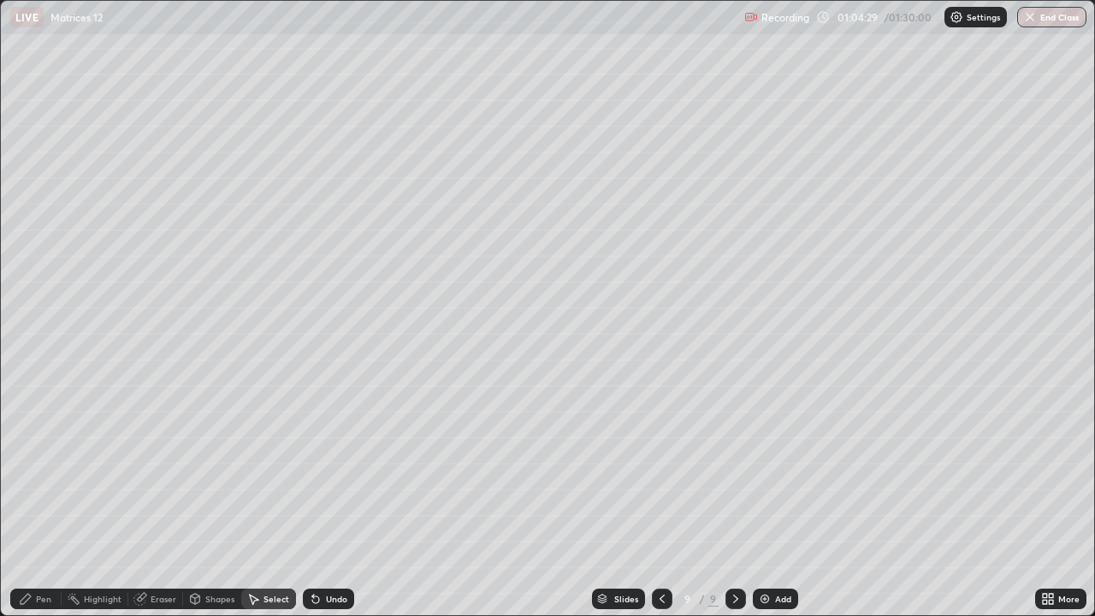
click at [1053, 500] on icon at bounding box center [1048, 599] width 14 height 14
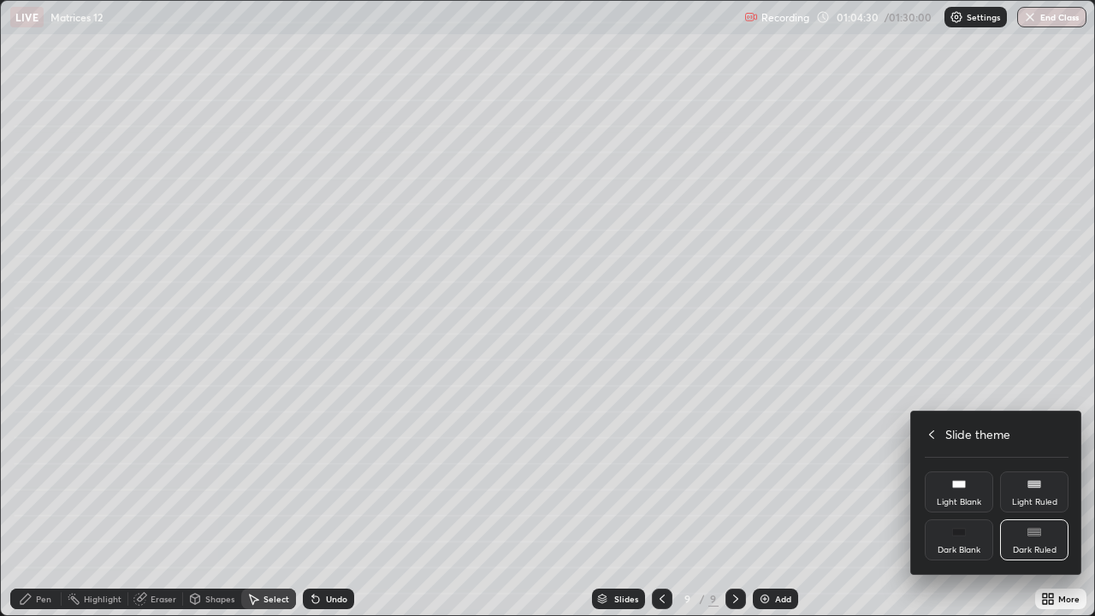
click at [958, 500] on icon at bounding box center [959, 532] width 14 height 14
click at [932, 434] on icon at bounding box center [932, 435] width 14 height 14
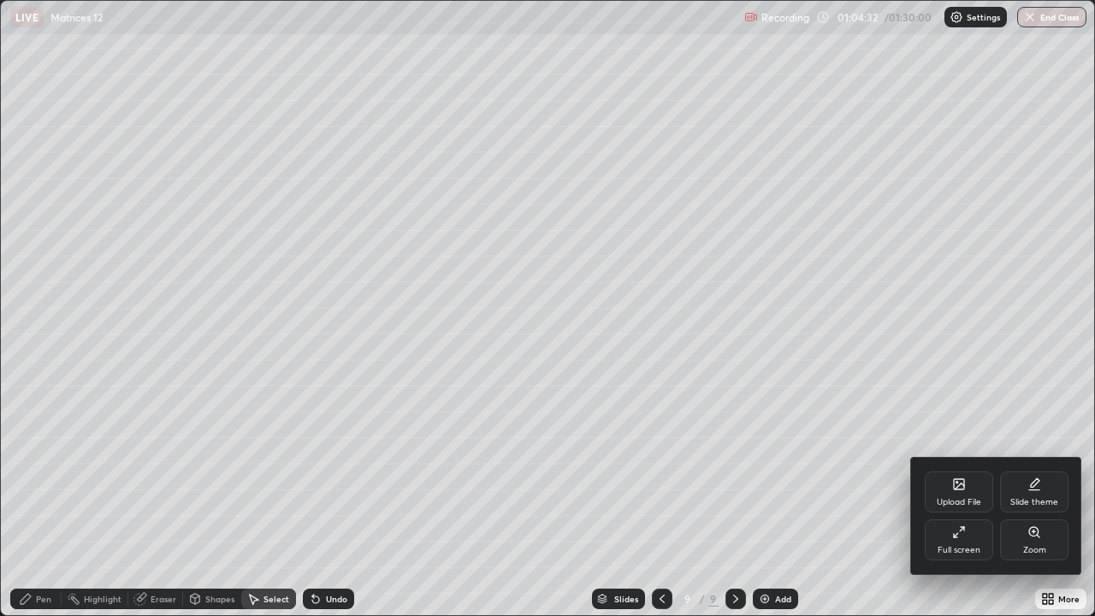
click at [964, 500] on div "Full screen" at bounding box center [959, 539] width 68 height 41
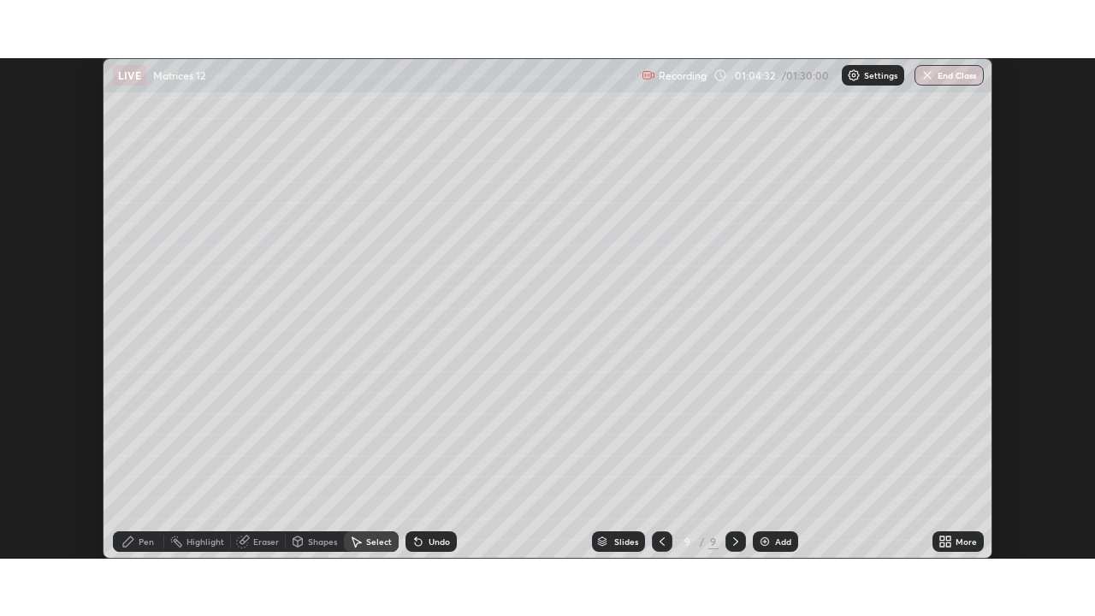
scroll to position [85046, 84451]
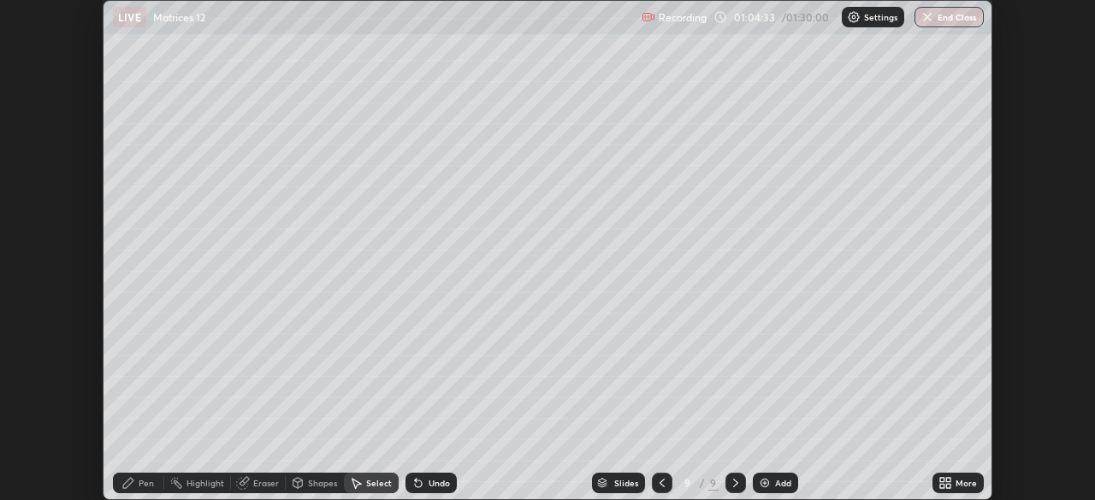
click at [957, 481] on div "More" at bounding box center [966, 483] width 21 height 9
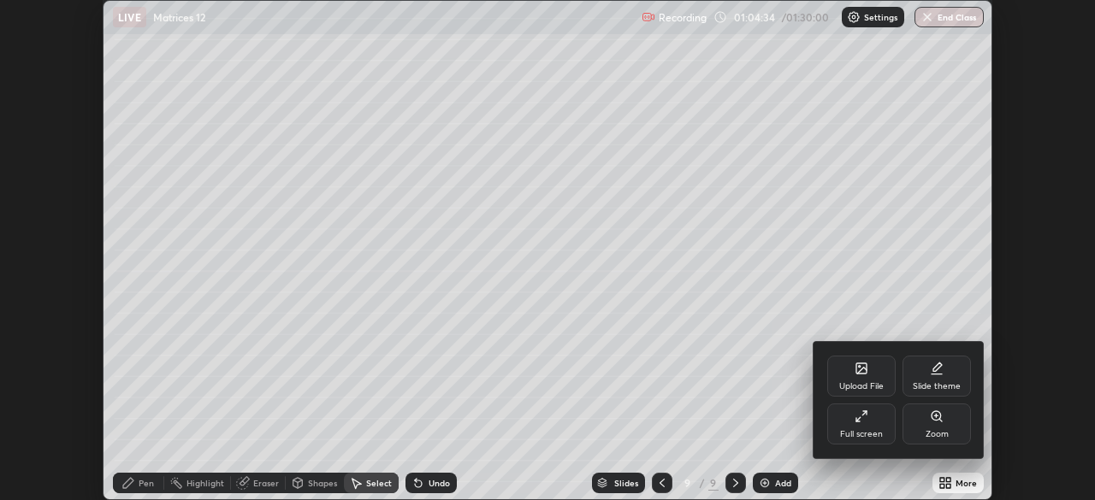
click at [863, 424] on div "Full screen" at bounding box center [861, 424] width 68 height 41
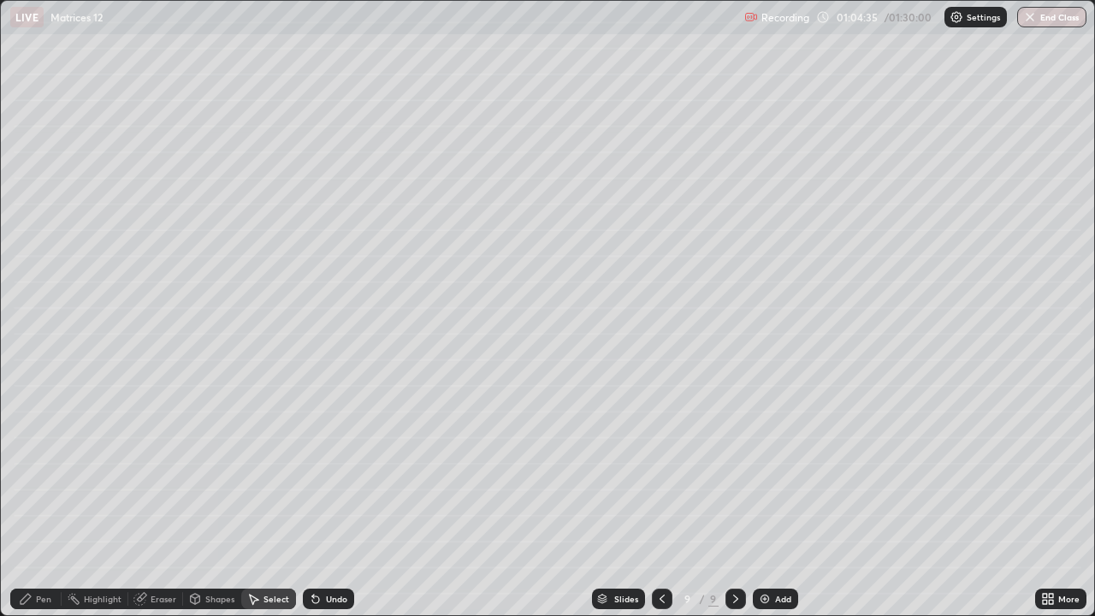
scroll to position [616, 1095]
click at [193, 387] on div "0 ° Undo Copy Duplicate Duplicate to new slide Delete" at bounding box center [547, 308] width 1093 height 614
click at [33, 500] on div "Pen" at bounding box center [35, 599] width 51 height 21
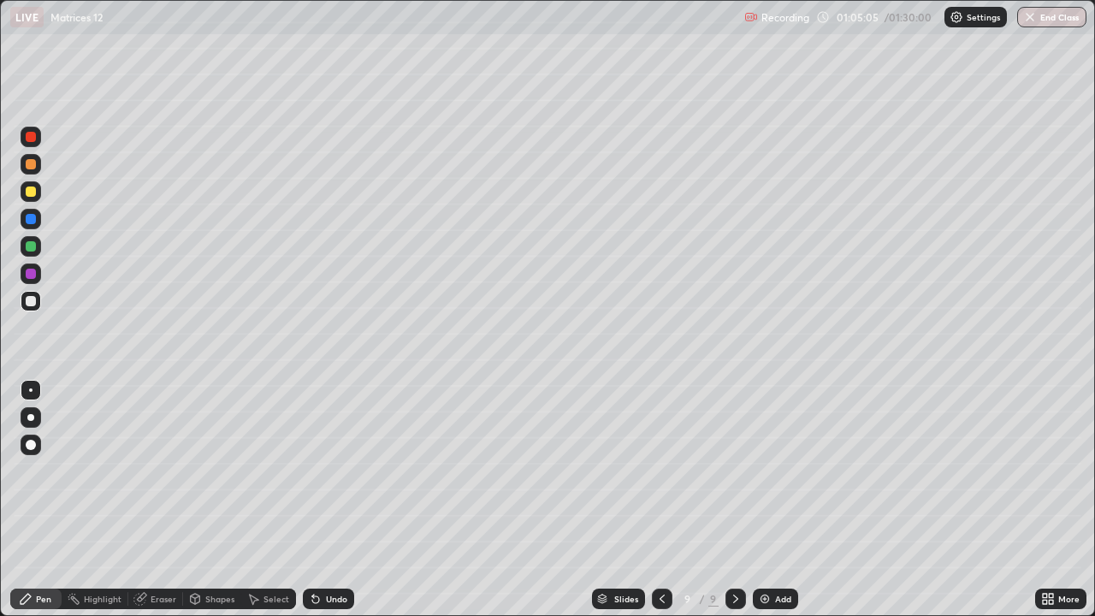
click at [328, 500] on div "Undo" at bounding box center [336, 599] width 21 height 9
click at [326, 500] on div "Undo" at bounding box center [336, 599] width 21 height 9
click at [789, 500] on div "Add" at bounding box center [783, 599] width 16 height 9
click at [38, 189] on div at bounding box center [31, 191] width 21 height 21
click at [335, 500] on div "Undo" at bounding box center [336, 599] width 21 height 9
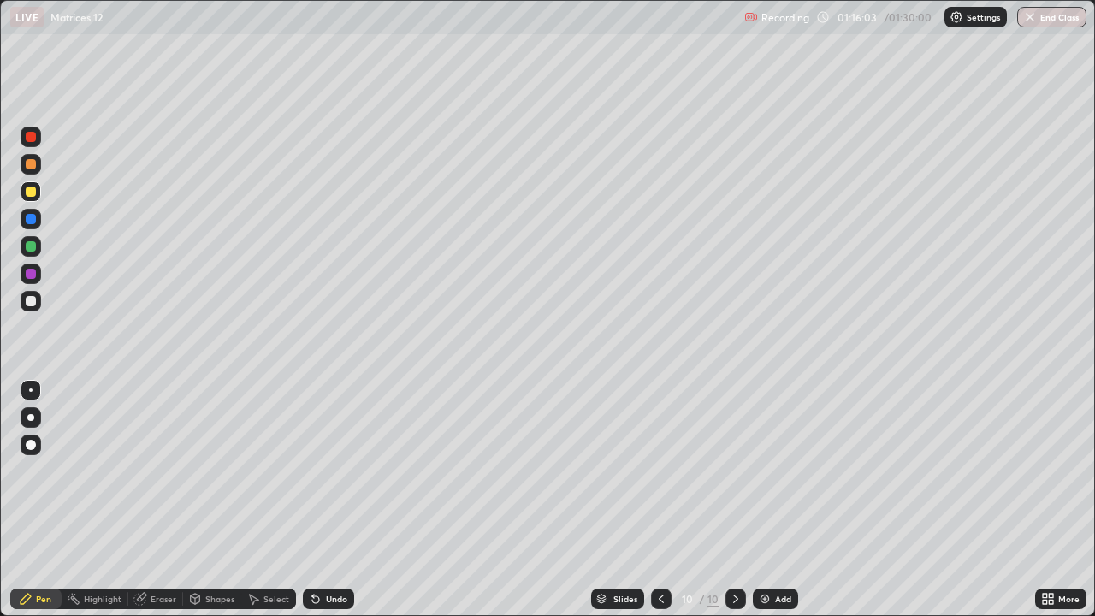
click at [331, 500] on div "Undo" at bounding box center [336, 599] width 21 height 9
click at [214, 500] on div "Shapes" at bounding box center [219, 599] width 29 height 9
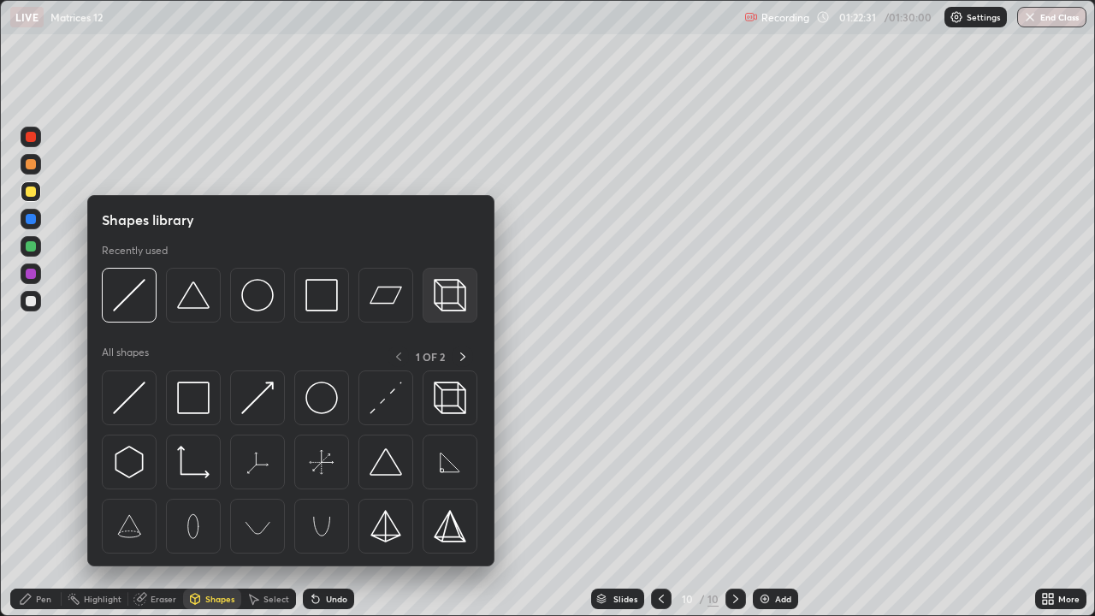
click at [449, 314] on div at bounding box center [450, 295] width 55 height 55
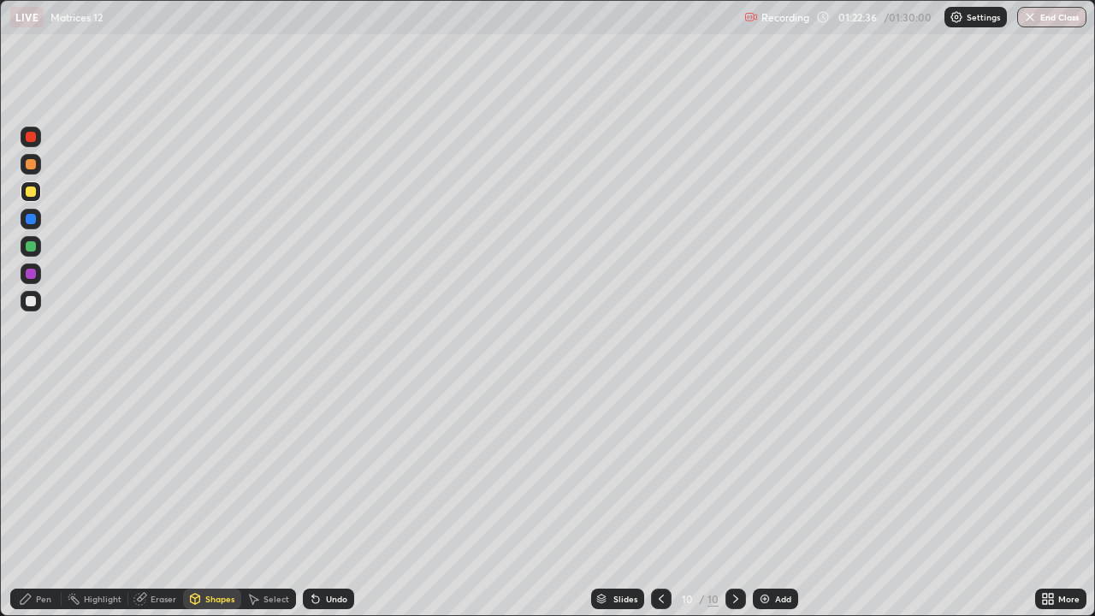
click at [270, 500] on div "Select" at bounding box center [276, 599] width 26 height 9
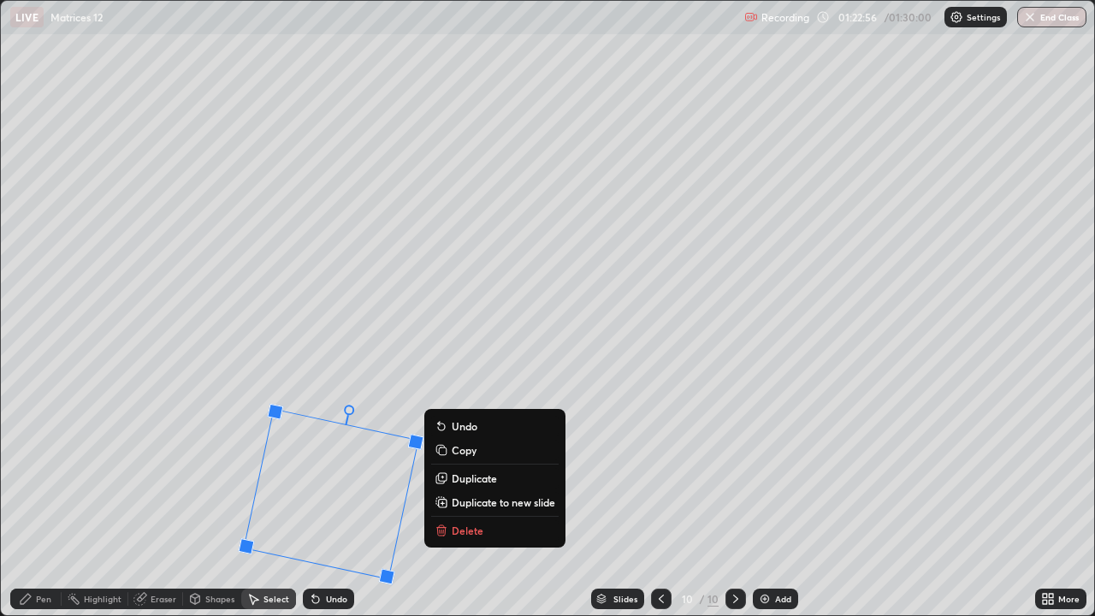
click at [211, 494] on div "12 ° Undo Copy Duplicate Duplicate to new slide Delete" at bounding box center [547, 308] width 1093 height 614
click at [192, 500] on div "12 ° Undo Copy Duplicate Duplicate to new slide Delete" at bounding box center [547, 308] width 1093 height 614
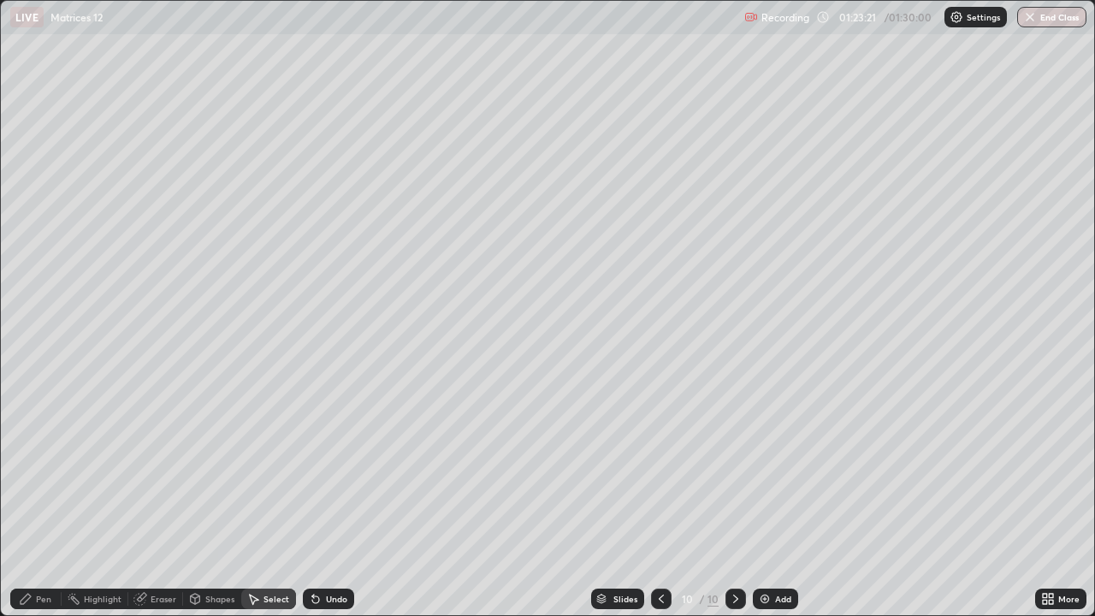
click at [210, 500] on div "Shapes" at bounding box center [219, 599] width 29 height 9
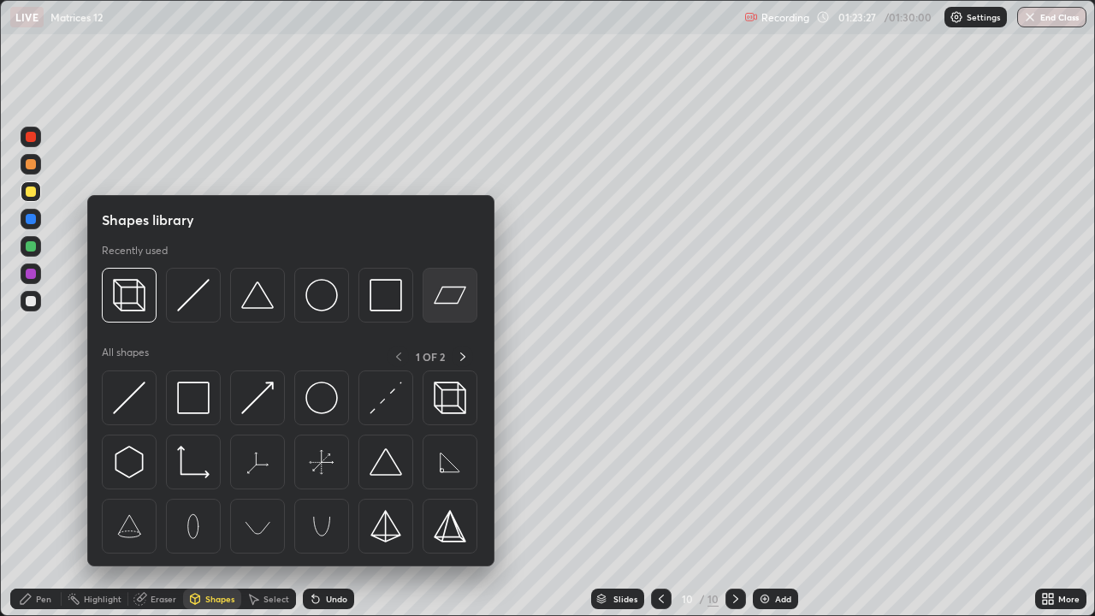
click at [435, 305] on img at bounding box center [450, 295] width 33 height 33
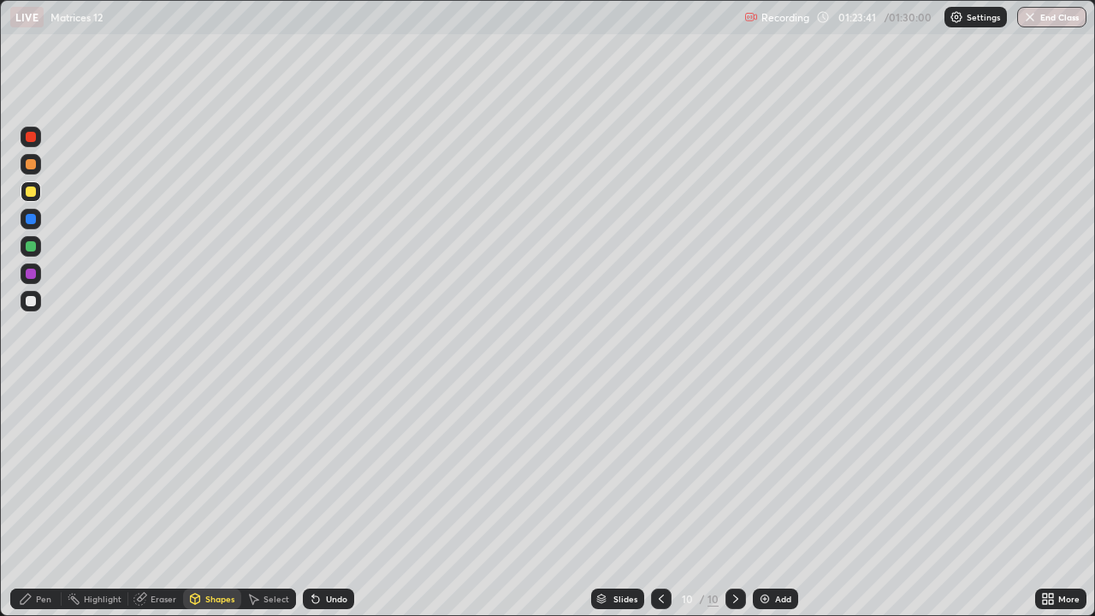
click at [337, 500] on div "Undo" at bounding box center [336, 599] width 21 height 9
click at [49, 500] on div "Pen" at bounding box center [43, 599] width 15 height 9
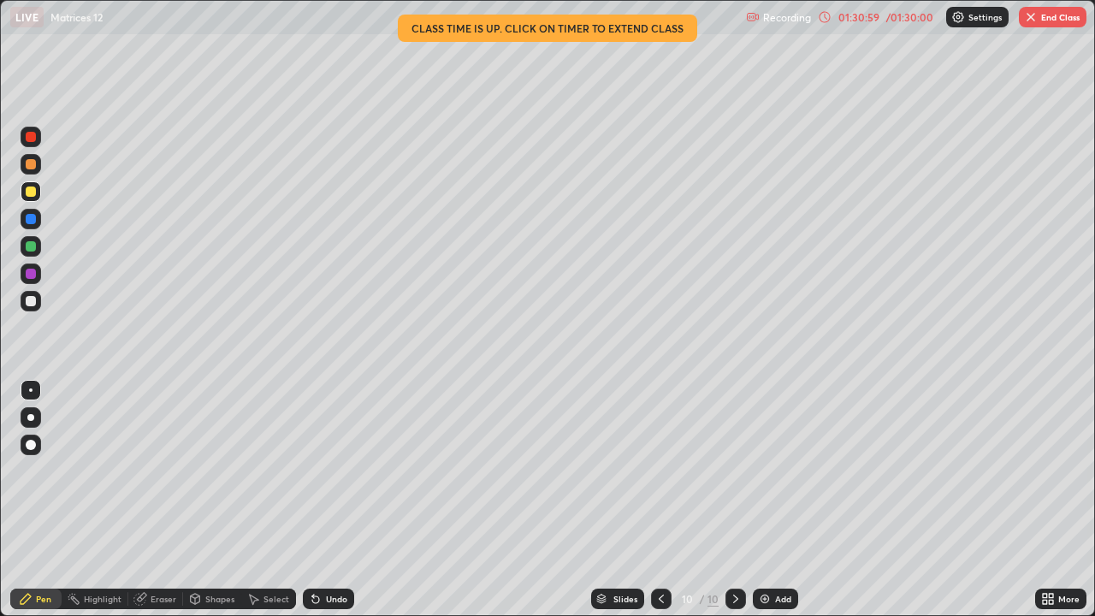
click at [1058, 18] on button "End Class" at bounding box center [1053, 17] width 68 height 21
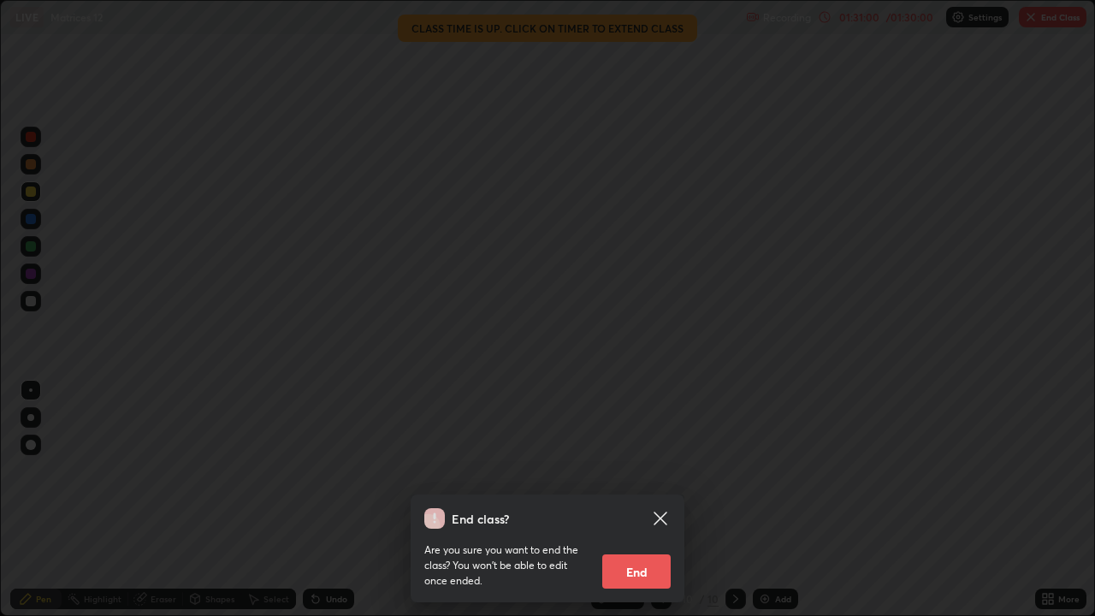
click at [642, 500] on button "End" at bounding box center [636, 571] width 68 height 34
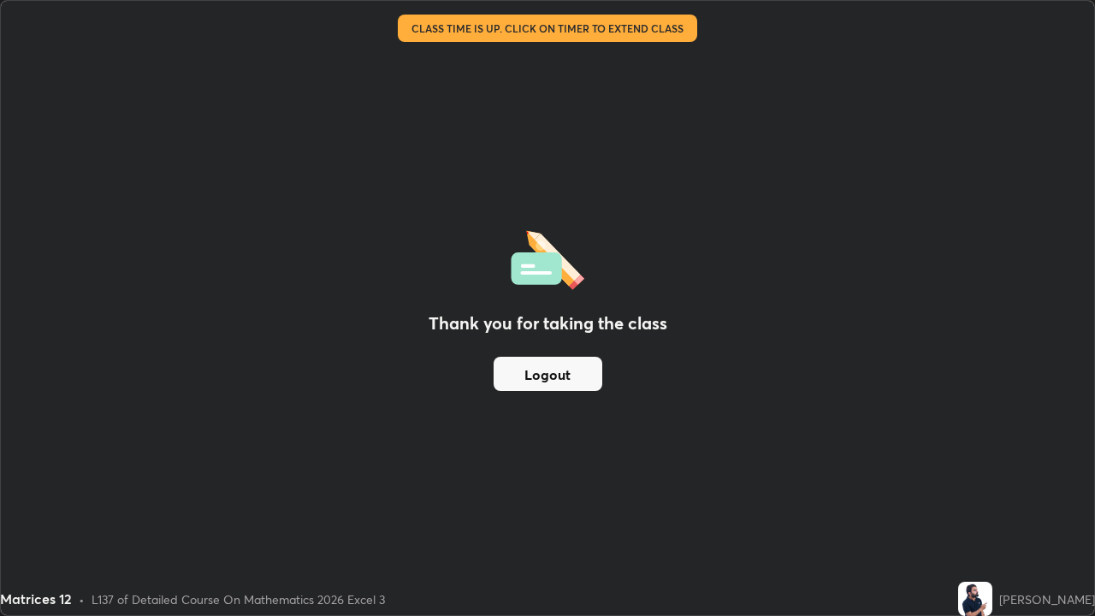
click at [571, 379] on button "Logout" at bounding box center [548, 374] width 109 height 34
click at [571, 380] on button "Logout" at bounding box center [548, 374] width 109 height 34
click at [568, 380] on button "Logout" at bounding box center [548, 374] width 109 height 34
click at [566, 380] on button "Logout" at bounding box center [548, 374] width 109 height 34
